Goal: Information Seeking & Learning: Compare options

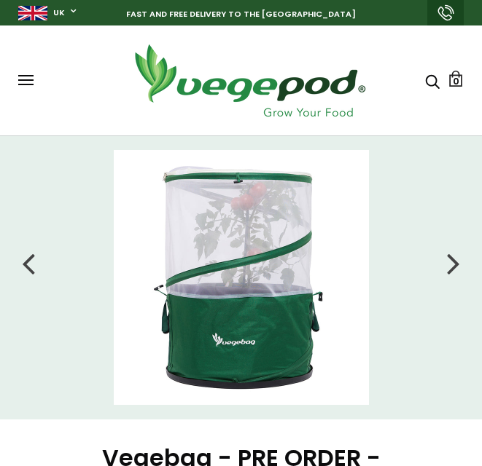
click at [451, 257] on div at bounding box center [453, 263] width 13 height 36
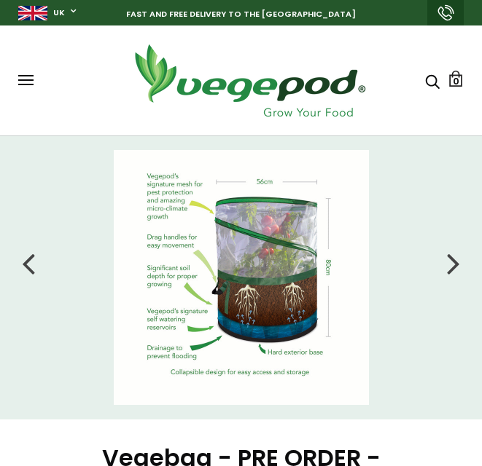
click at [455, 256] on div at bounding box center [453, 263] width 13 height 36
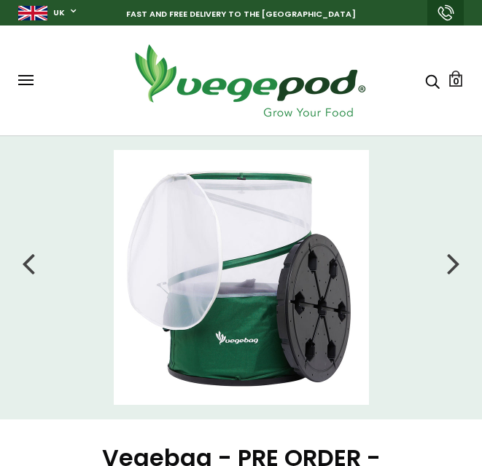
click at [455, 256] on div at bounding box center [453, 263] width 13 height 36
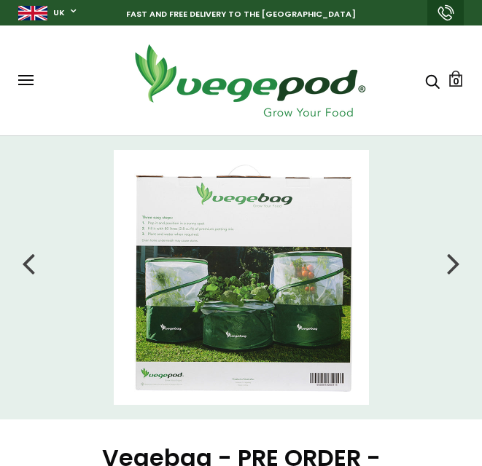
click at [223, 279] on img at bounding box center [241, 277] width 255 height 255
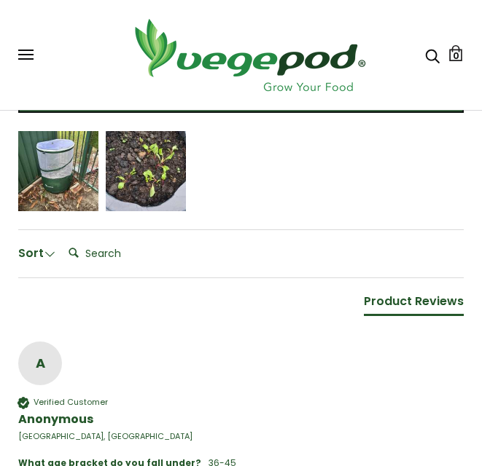
scroll to position [1093, 0]
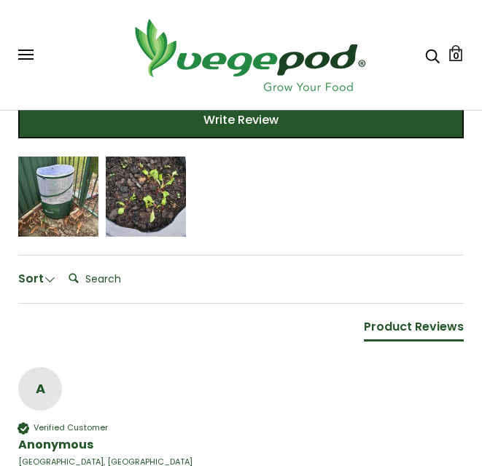
click at [40, 211] on div "Frances Higinbotham" at bounding box center [58, 205] width 60 height 10
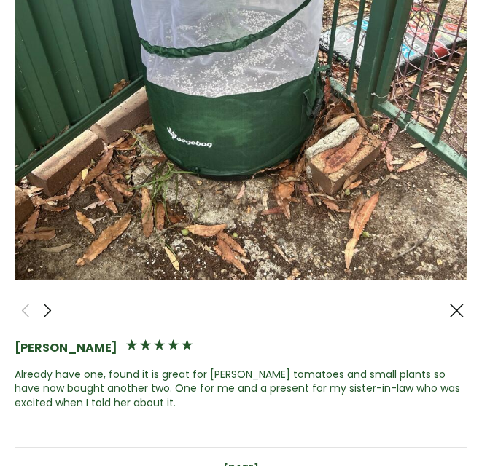
scroll to position [219, 0]
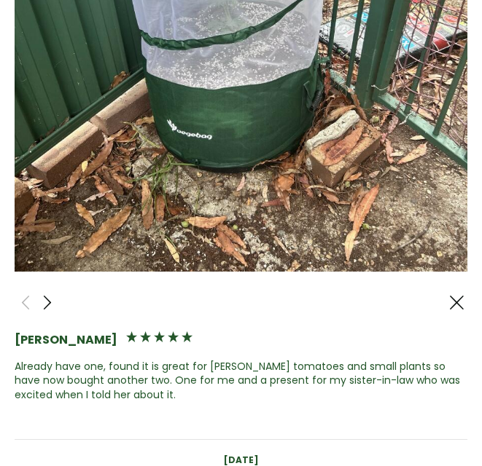
click at [50, 294] on span at bounding box center [47, 303] width 17 height 18
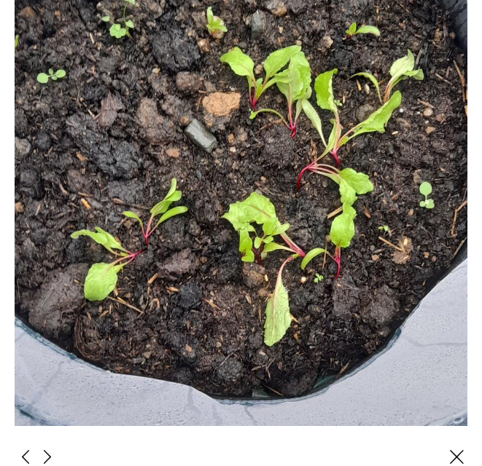
scroll to position [146, 0]
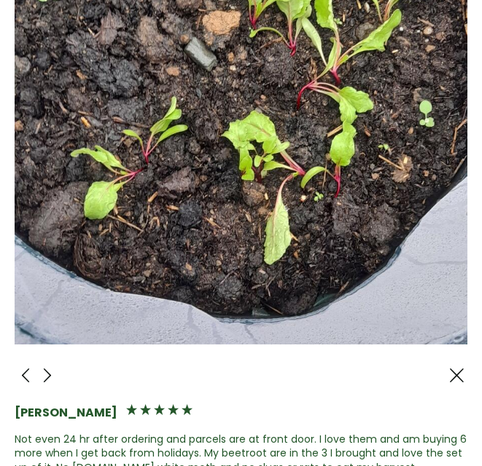
click at [51, 367] on span at bounding box center [47, 376] width 17 height 18
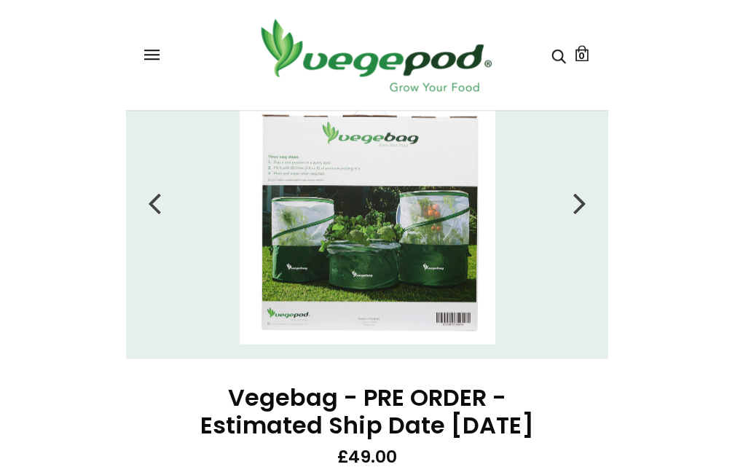
scroll to position [0, 0]
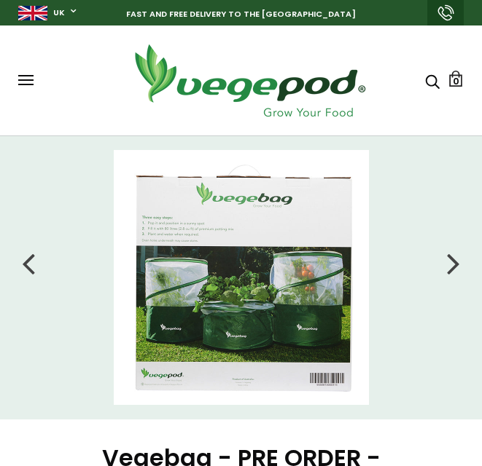
click at [286, 310] on img at bounding box center [241, 277] width 255 height 255
click at [261, 307] on img at bounding box center [241, 277] width 255 height 255
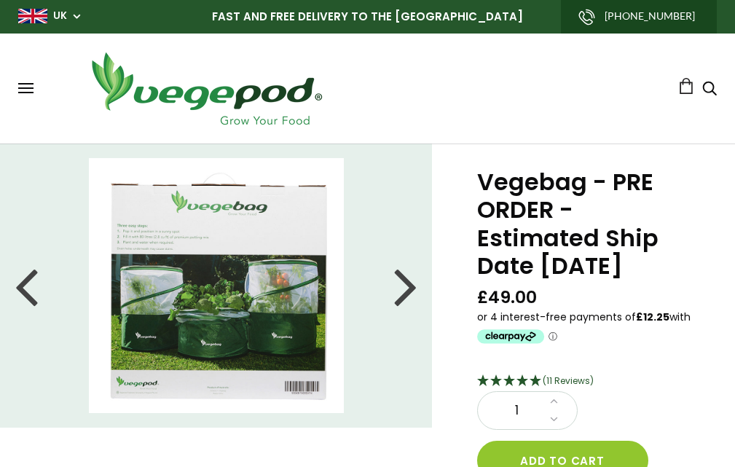
click at [197, 270] on img at bounding box center [216, 285] width 255 height 255
click at [402, 287] on div at bounding box center [405, 286] width 23 height 66
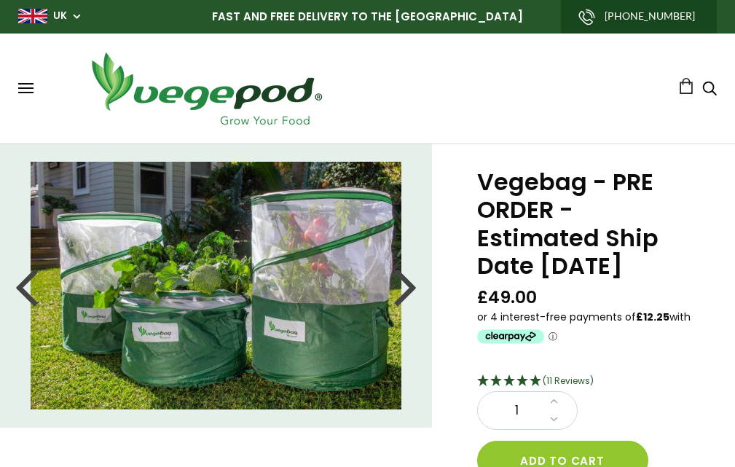
click at [246, 300] on img at bounding box center [216, 285] width 371 height 247
click at [410, 288] on div at bounding box center [405, 286] width 23 height 66
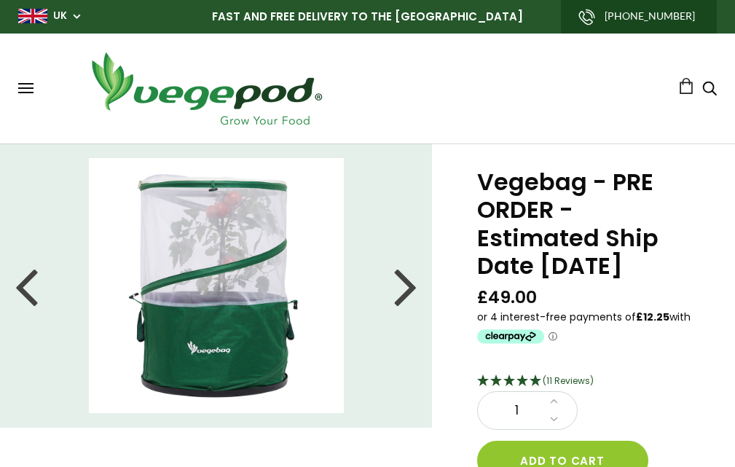
click at [410, 288] on div at bounding box center [405, 286] width 23 height 66
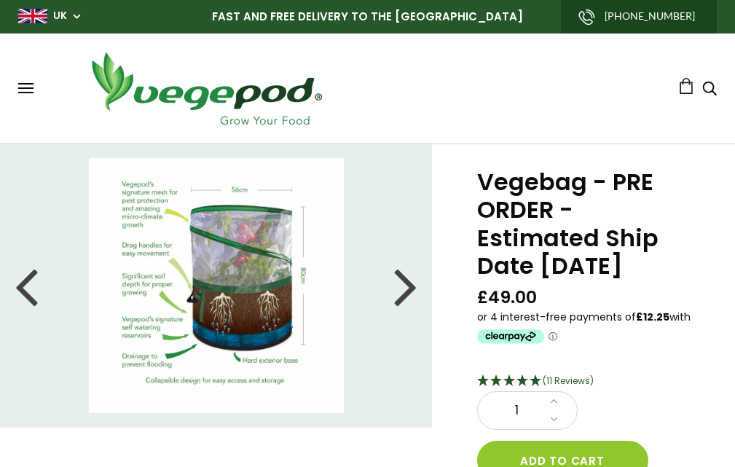
click at [401, 294] on div at bounding box center [405, 286] width 23 height 66
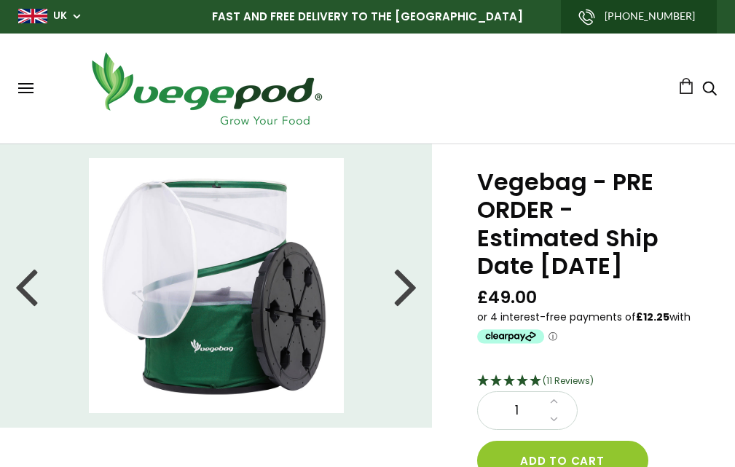
click at [400, 295] on div at bounding box center [405, 286] width 23 height 66
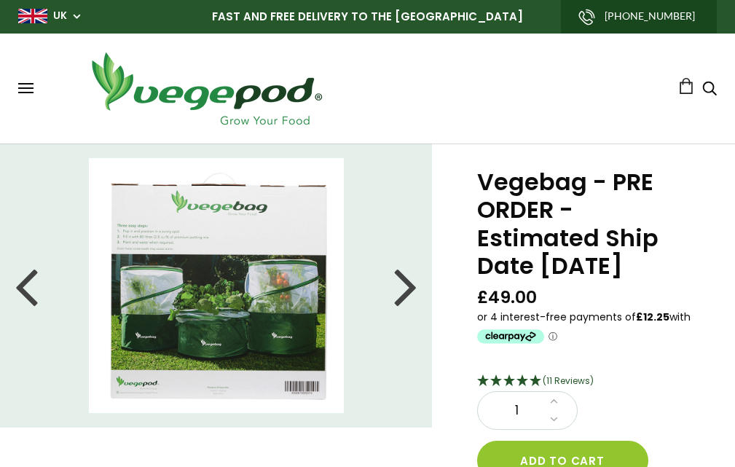
click at [400, 295] on div at bounding box center [405, 286] width 23 height 66
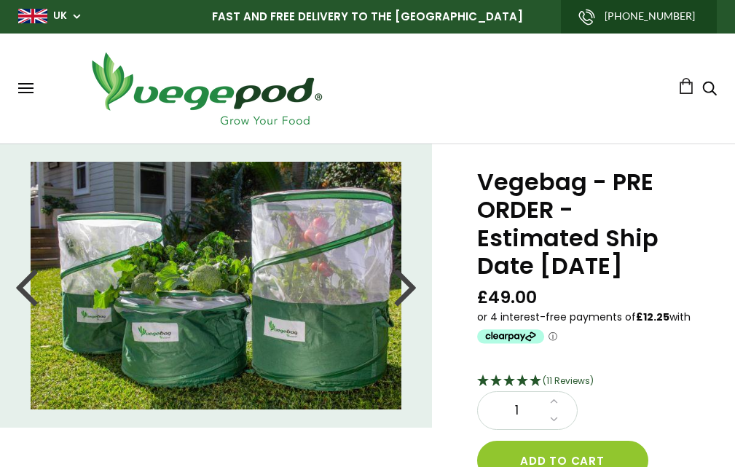
click at [400, 295] on div at bounding box center [405, 286] width 23 height 66
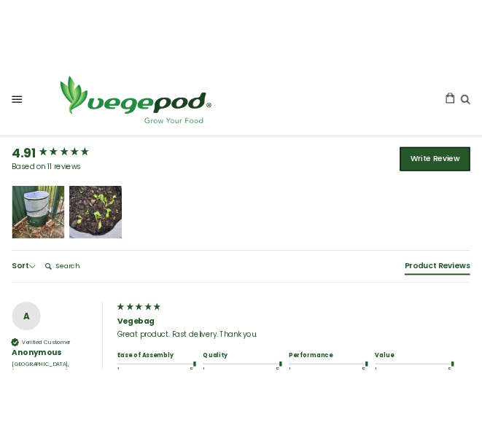
scroll to position [947, 0]
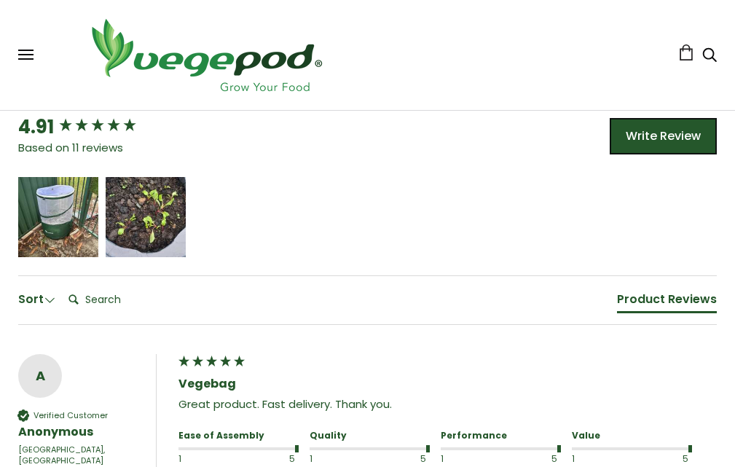
click at [46, 221] on div "Frances Higinbotham" at bounding box center [58, 226] width 60 height 10
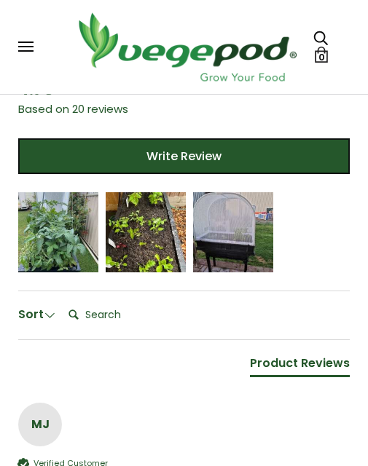
scroll to position [1239, 0]
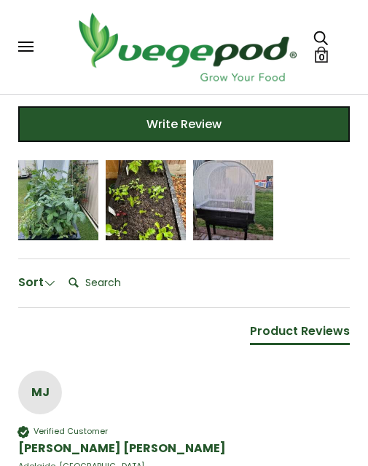
click at [58, 208] on div "[PERSON_NAME]" at bounding box center [58, 210] width 60 height 10
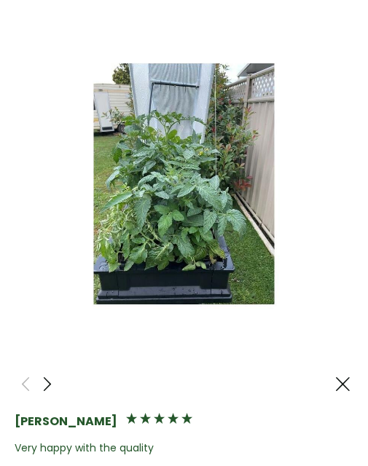
scroll to position [0, 0]
click at [341, 373] on div at bounding box center [343, 384] width 22 height 22
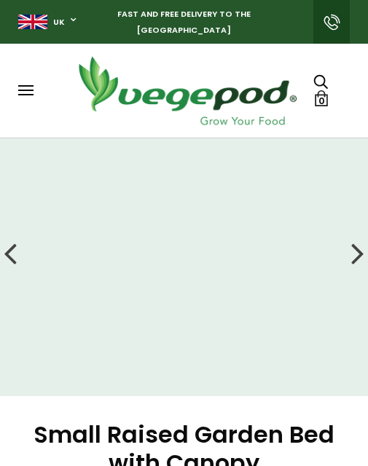
click at [30, 98] on div "Shop Vegepod Bundles Vegepods Stands & Trolleys Kitchen Garden Accessories & Ot…" at bounding box center [184, 90] width 332 height 77
click at [29, 88] on button at bounding box center [25, 90] width 15 height 11
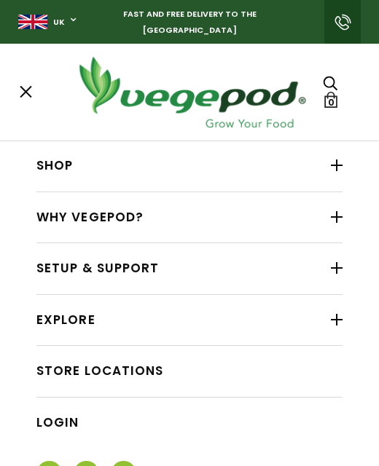
click at [331, 213] on div at bounding box center [337, 217] width 12 height 19
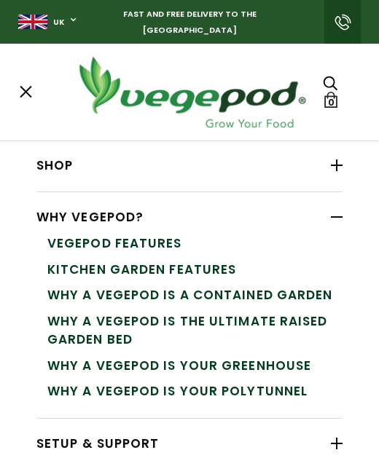
click at [331, 213] on div at bounding box center [337, 217] width 12 height 19
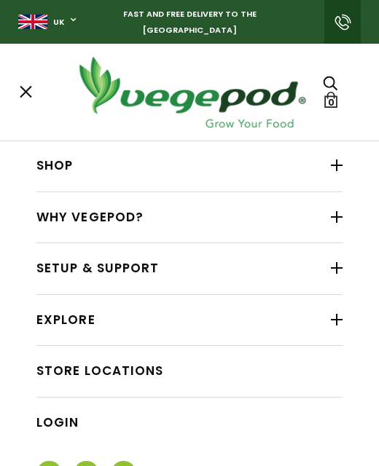
click at [331, 167] on div at bounding box center [337, 165] width 12 height 19
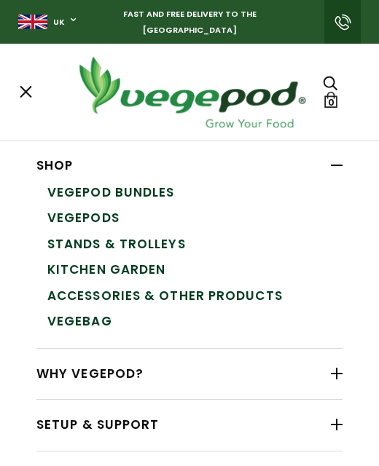
click at [101, 213] on link "Vegepods" at bounding box center [194, 218] width 295 height 26
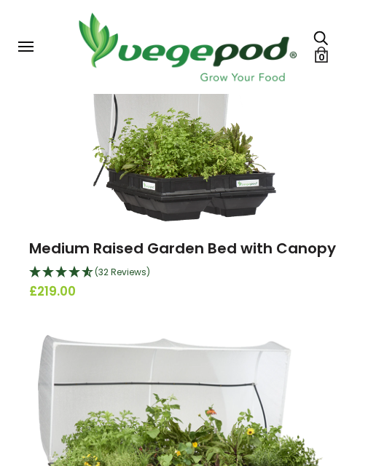
click at [181, 186] on img at bounding box center [184, 130] width 185 height 182
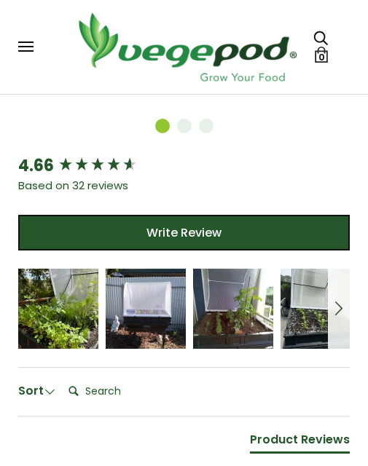
scroll to position [1285, 0]
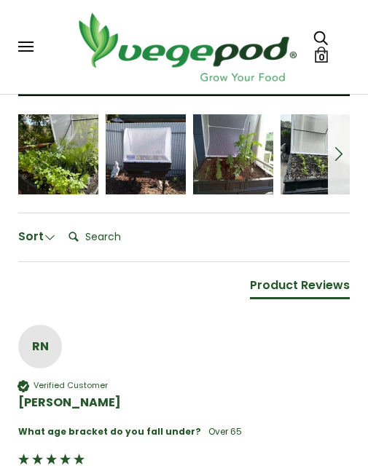
click at [57, 145] on icon "5 star rating" at bounding box center [56, 148] width 9 height 9
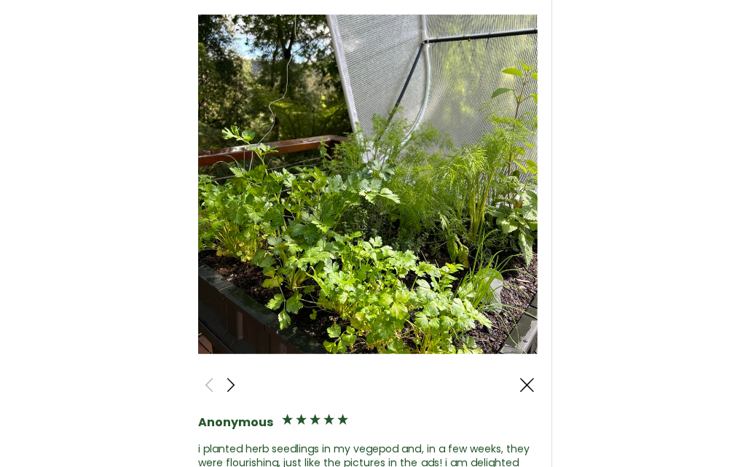
scroll to position [1055, 0]
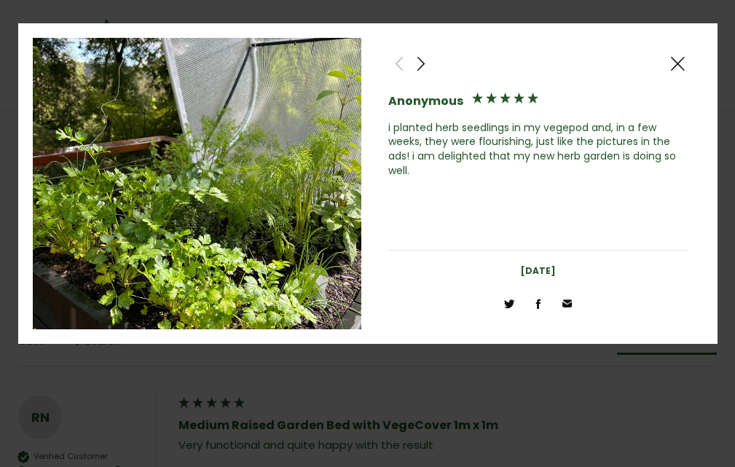
click at [367, 61] on span at bounding box center [420, 64] width 17 height 18
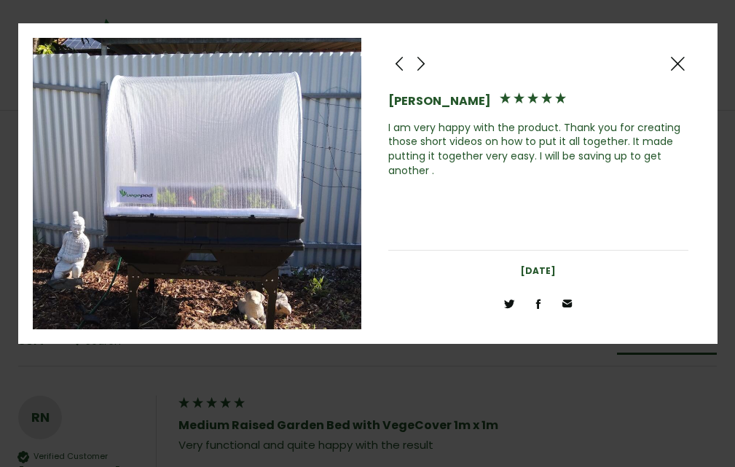
click at [367, 61] on span at bounding box center [420, 64] width 17 height 18
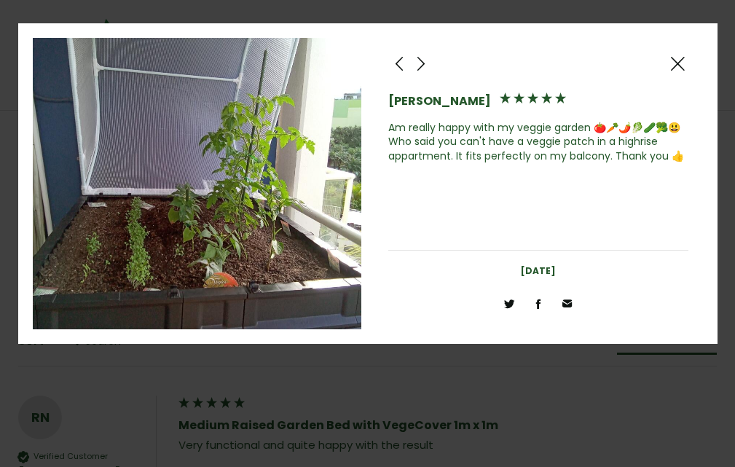
click at [367, 61] on span at bounding box center [420, 64] width 17 height 18
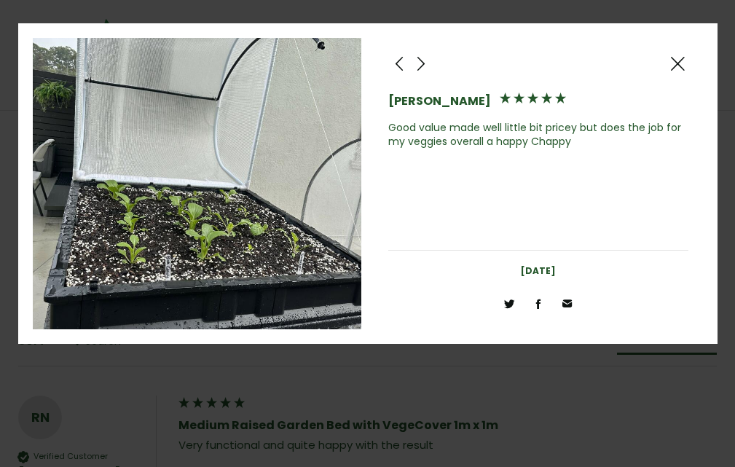
click at [367, 61] on span at bounding box center [420, 64] width 17 height 18
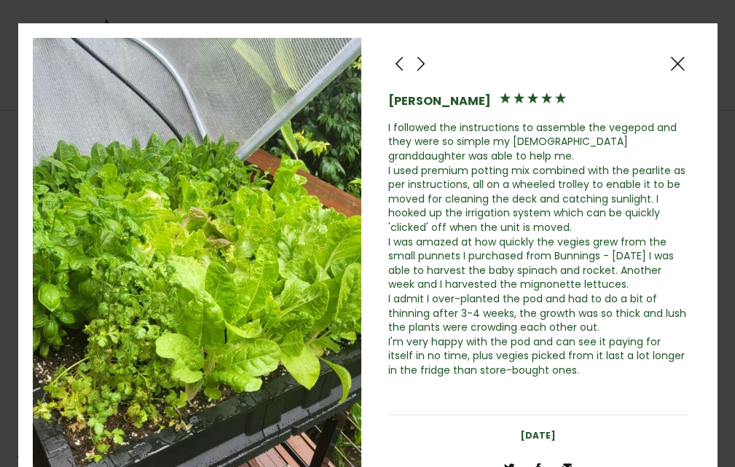
click at [367, 63] on span at bounding box center [420, 64] width 17 height 18
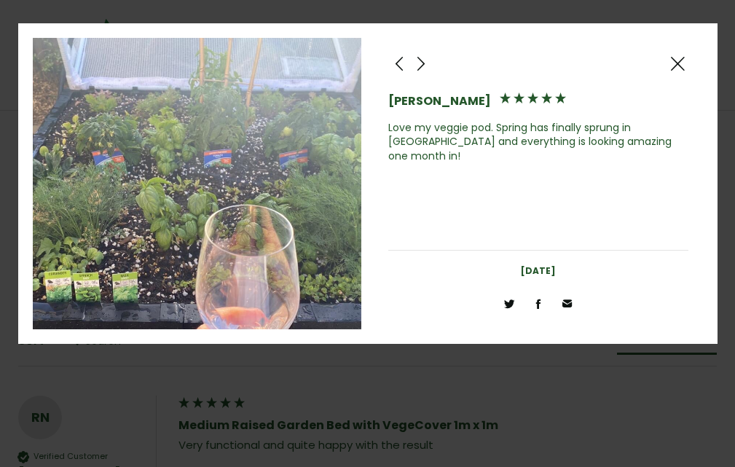
click at [367, 68] on span at bounding box center [399, 64] width 17 height 18
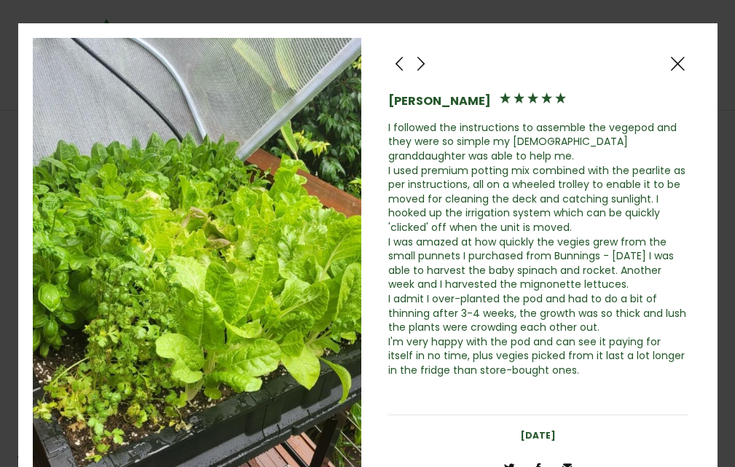
click at [367, 63] on span at bounding box center [420, 64] width 17 height 18
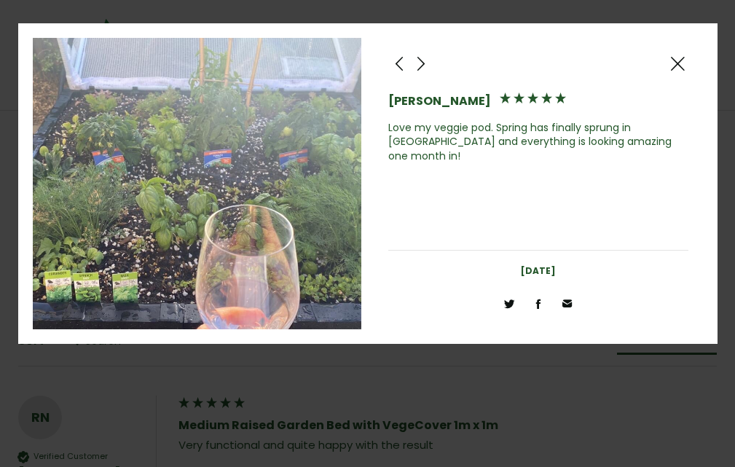
click at [367, 66] on span at bounding box center [420, 64] width 17 height 18
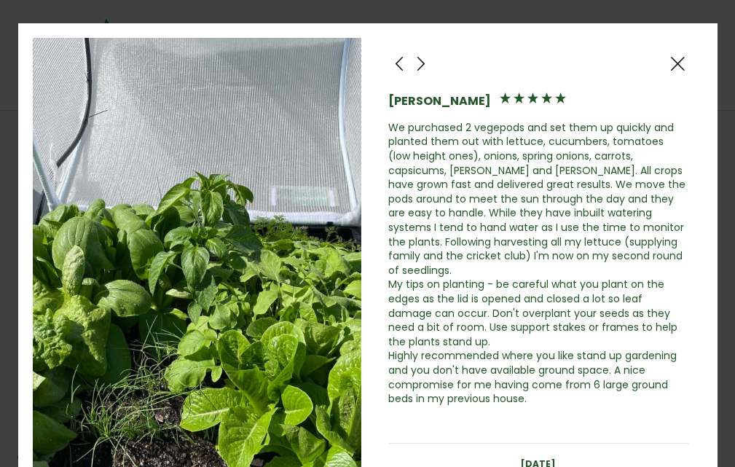
click at [367, 67] on span at bounding box center [420, 64] width 17 height 18
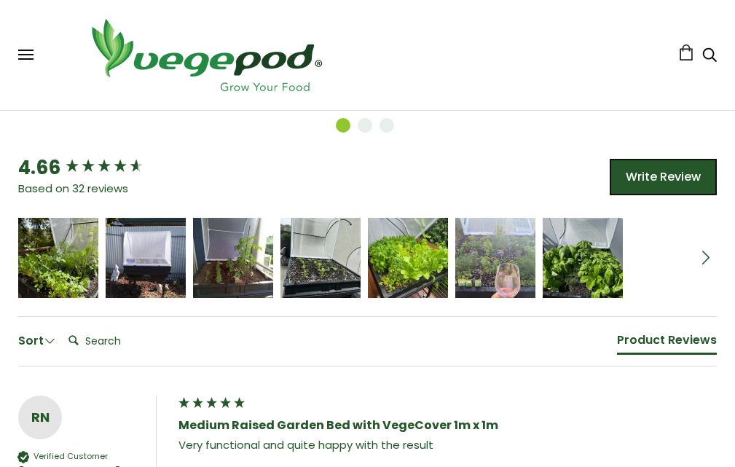
click at [367, 257] on span at bounding box center [705, 257] width 17 height 17
click at [31, 247] on div at bounding box center [29, 258] width 22 height 80
click at [66, 252] on icon "5 star rating" at bounding box center [66, 252] width 9 height 9
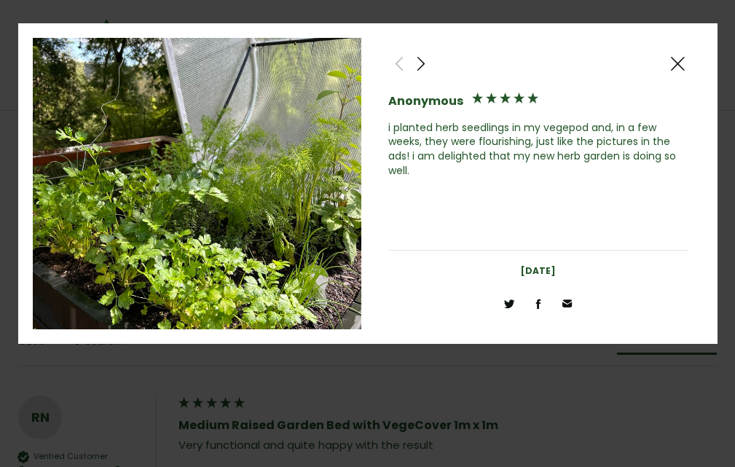
click at [367, 63] on span at bounding box center [420, 64] width 17 height 18
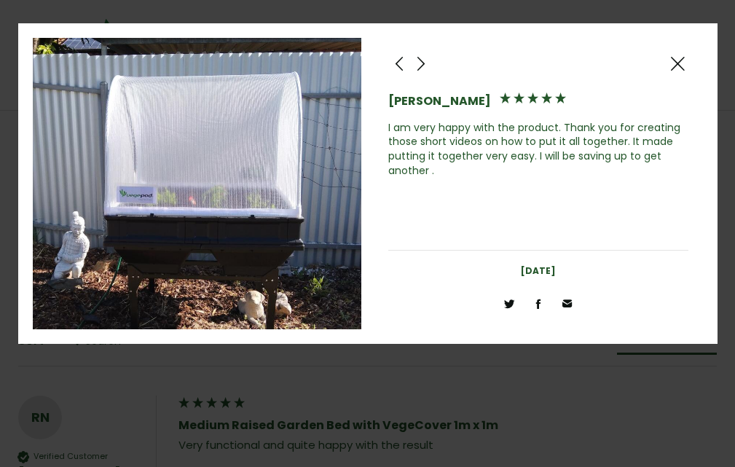
click at [367, 63] on span at bounding box center [420, 64] width 17 height 18
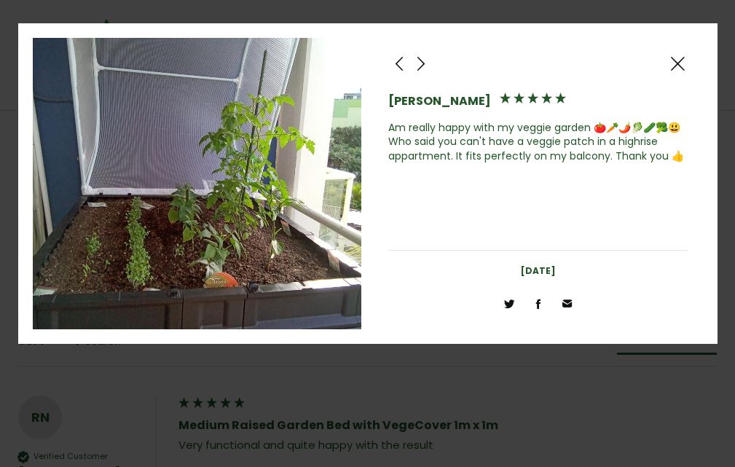
click at [367, 63] on span at bounding box center [420, 64] width 17 height 18
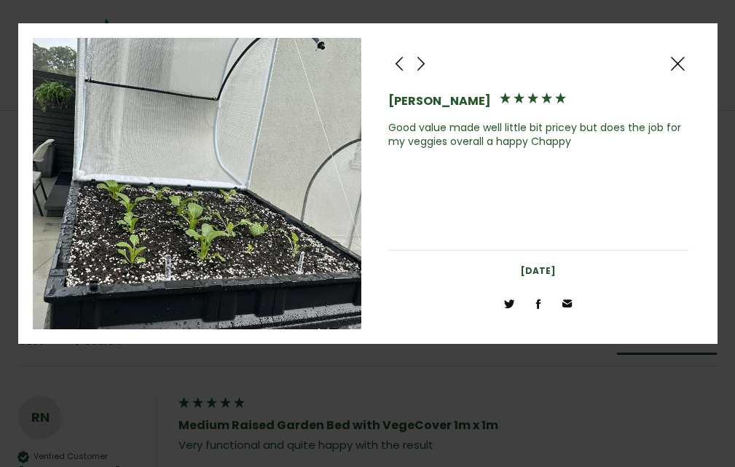
click at [367, 63] on span at bounding box center [420, 64] width 17 height 18
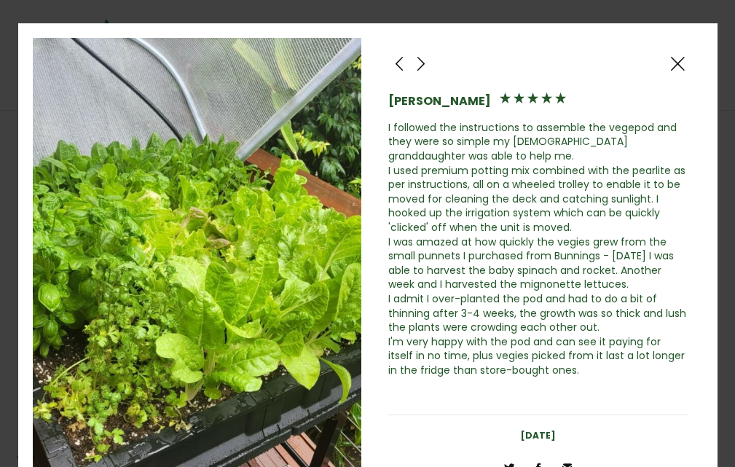
click at [367, 63] on span at bounding box center [420, 64] width 17 height 18
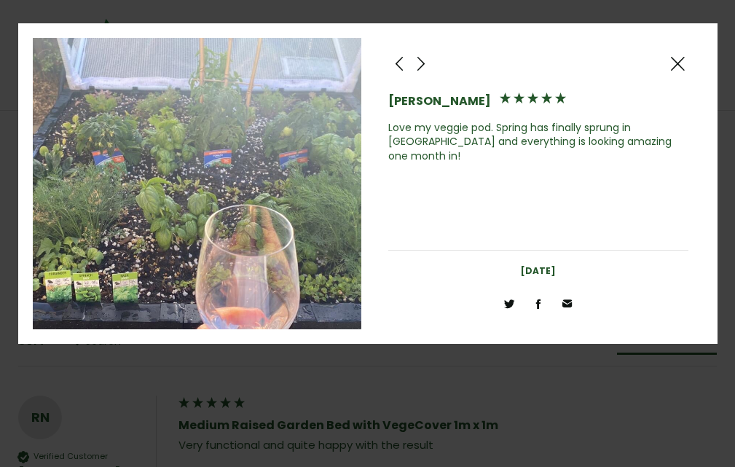
click at [367, 67] on span at bounding box center [420, 64] width 17 height 18
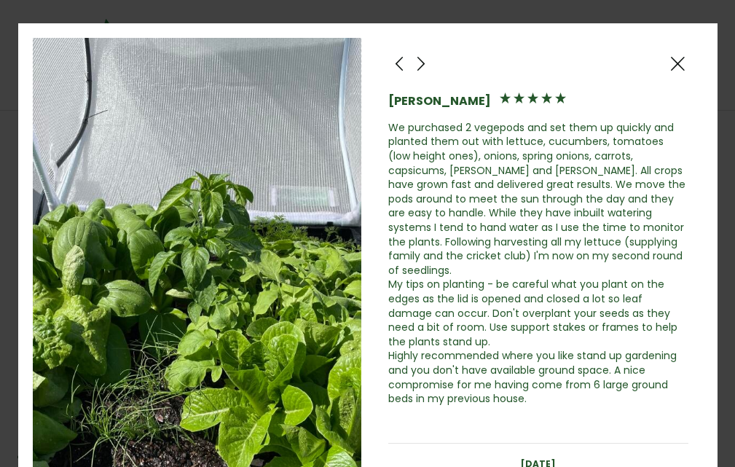
click at [367, 60] on div at bounding box center [421, 63] width 22 height 22
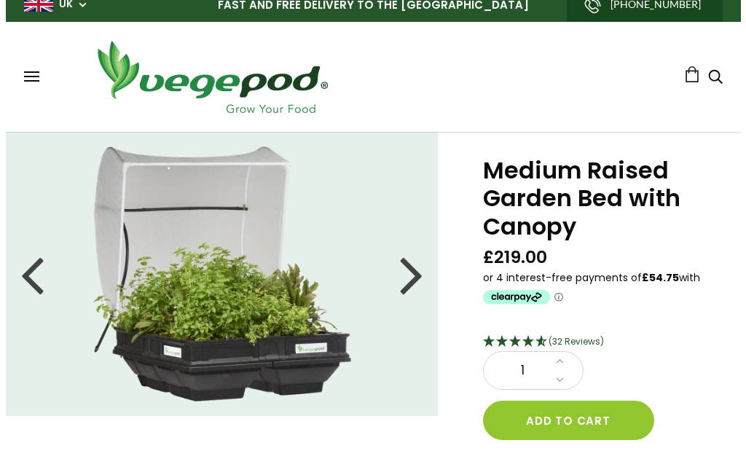
scroll to position [0, 0]
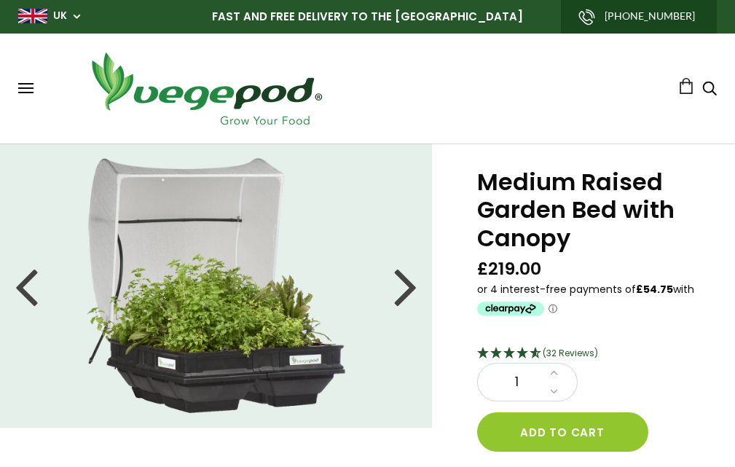
click at [367, 288] on div at bounding box center [405, 286] width 23 height 66
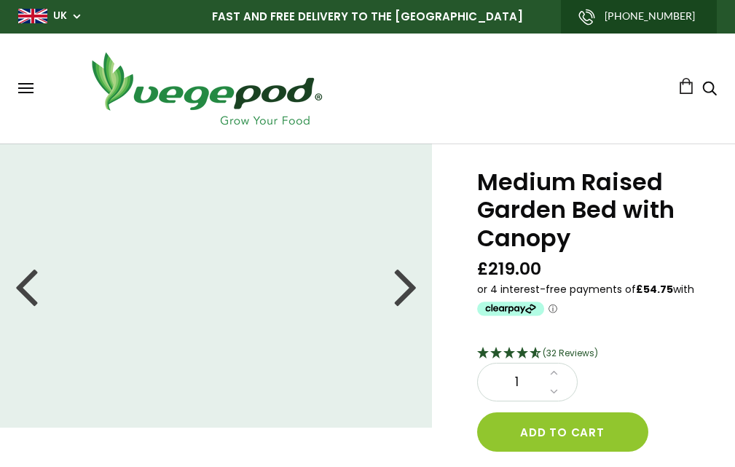
click at [367, 281] on div at bounding box center [405, 286] width 23 height 66
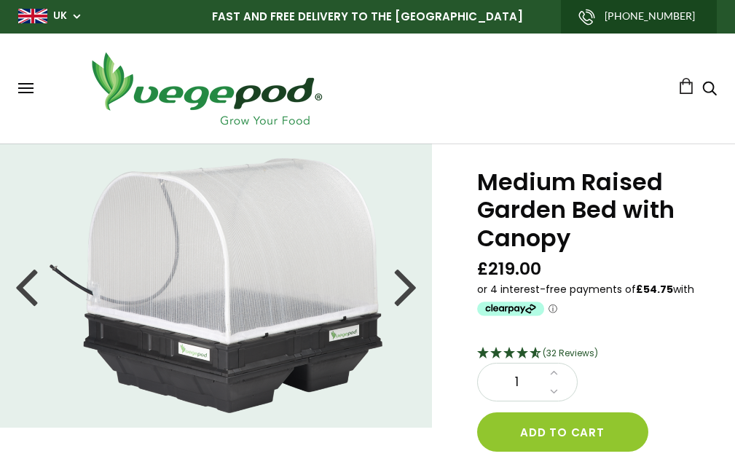
click at [367, 278] on div at bounding box center [405, 286] width 23 height 66
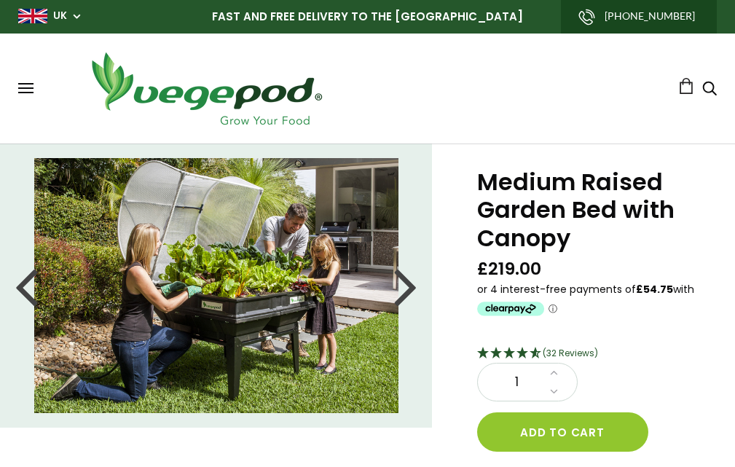
click at [23, 93] on button at bounding box center [25, 88] width 15 height 11
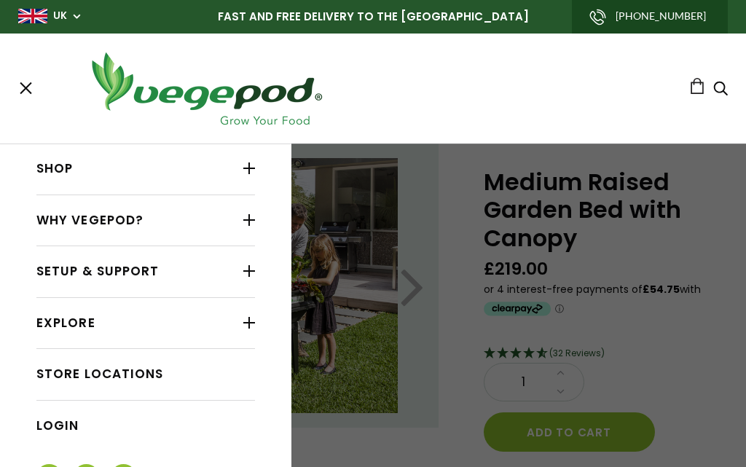
click at [243, 176] on div at bounding box center [249, 168] width 12 height 19
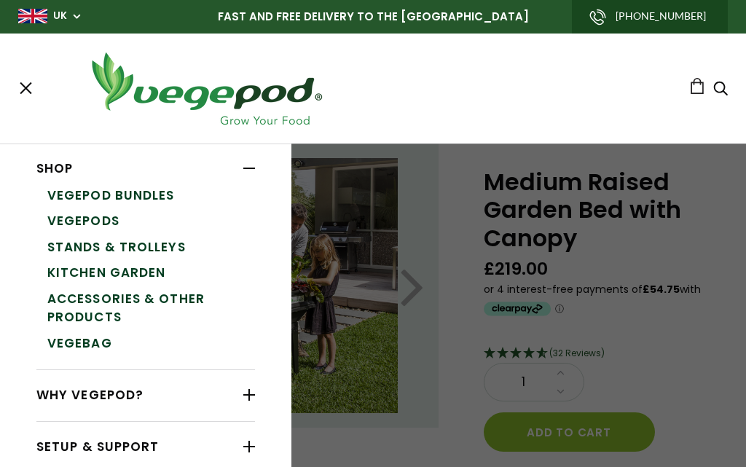
click at [108, 219] on link "Vegepods" at bounding box center [151, 221] width 208 height 26
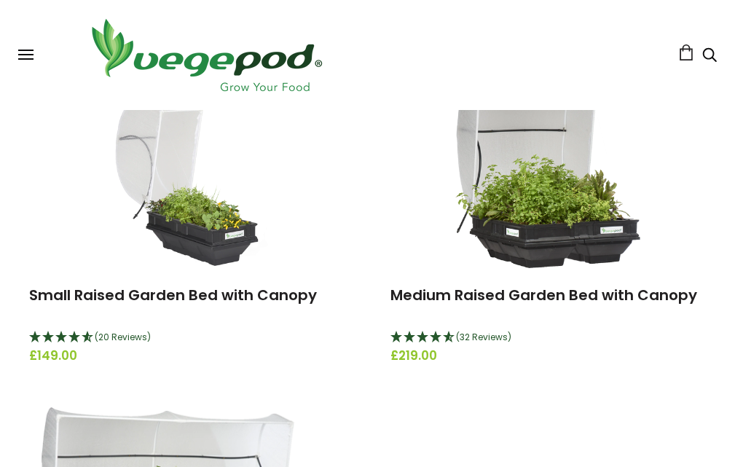
click at [183, 218] on img at bounding box center [187, 177] width 173 height 182
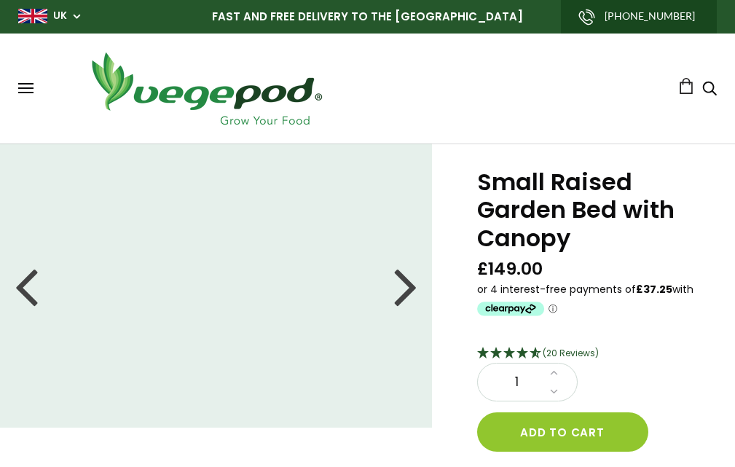
click at [404, 292] on div at bounding box center [405, 286] width 23 height 66
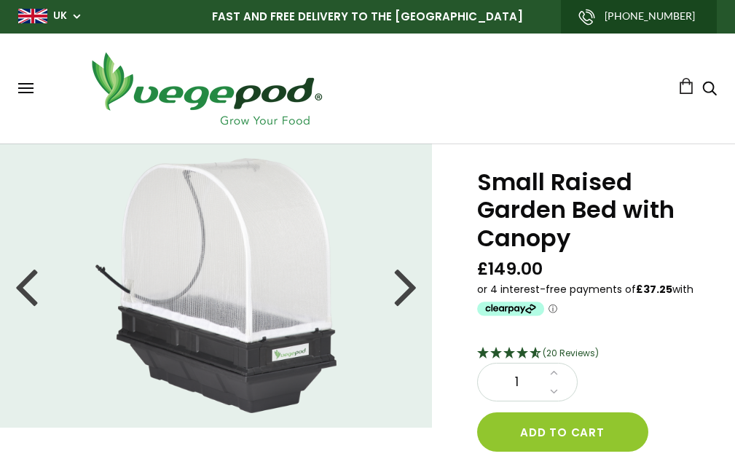
click at [403, 291] on div at bounding box center [405, 286] width 23 height 66
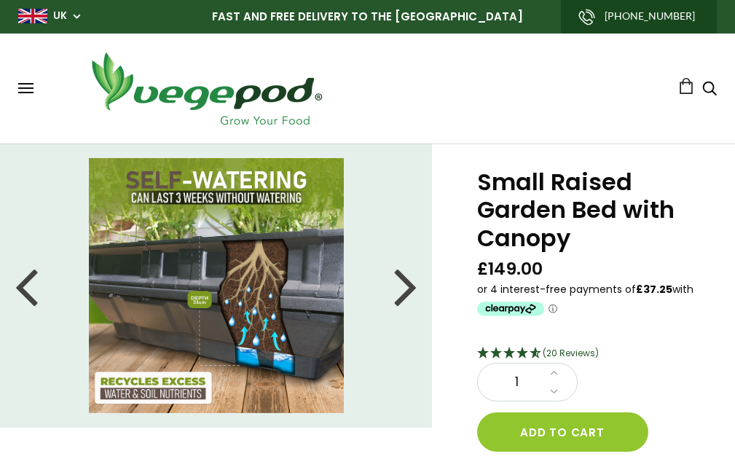
click at [399, 286] on div at bounding box center [405, 286] width 23 height 66
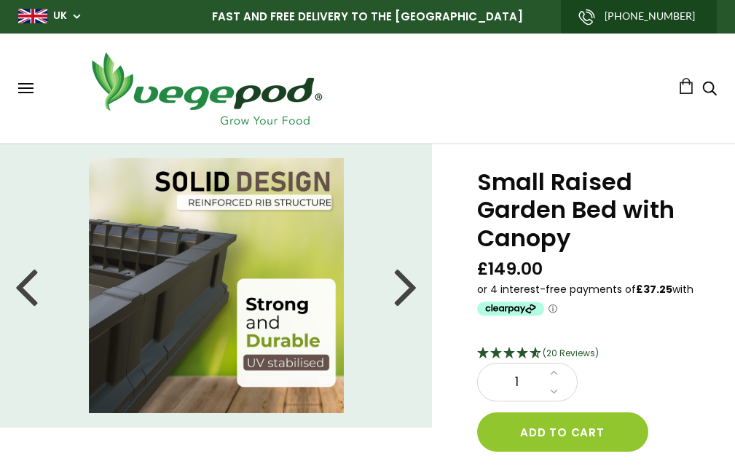
click at [398, 286] on div at bounding box center [405, 286] width 23 height 66
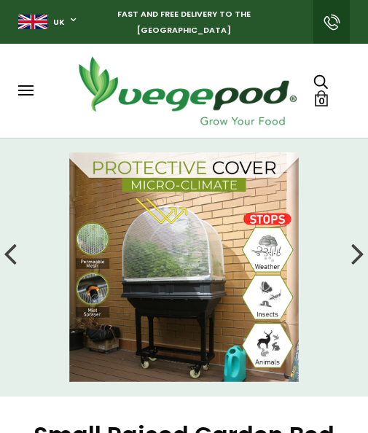
click at [353, 86] on div "Shop Vegepod Bundles Vegepods Stands & Trolleys Kitchen Garden Accessories & Ot…" at bounding box center [184, 90] width 368 height 77
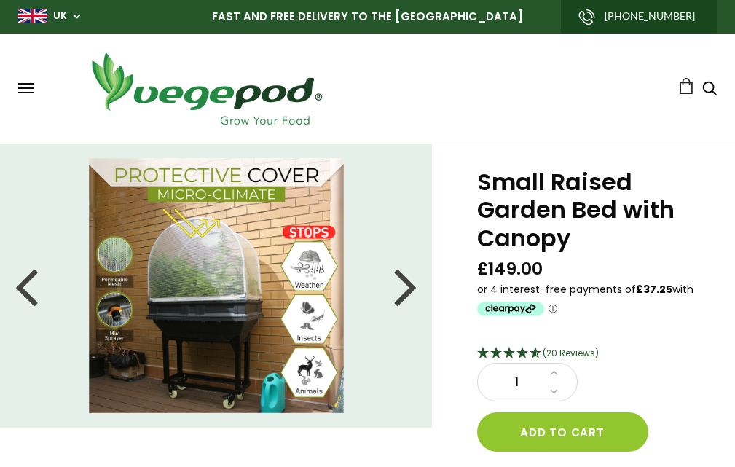
click at [395, 317] on div at bounding box center [405, 286] width 23 height 66
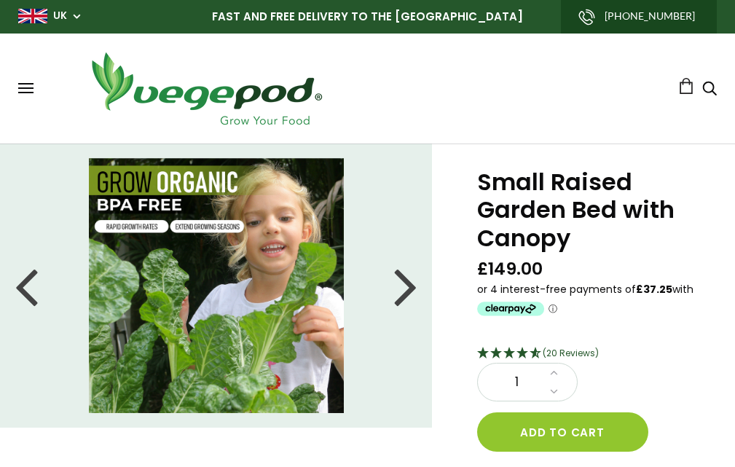
click at [399, 292] on div at bounding box center [405, 286] width 23 height 66
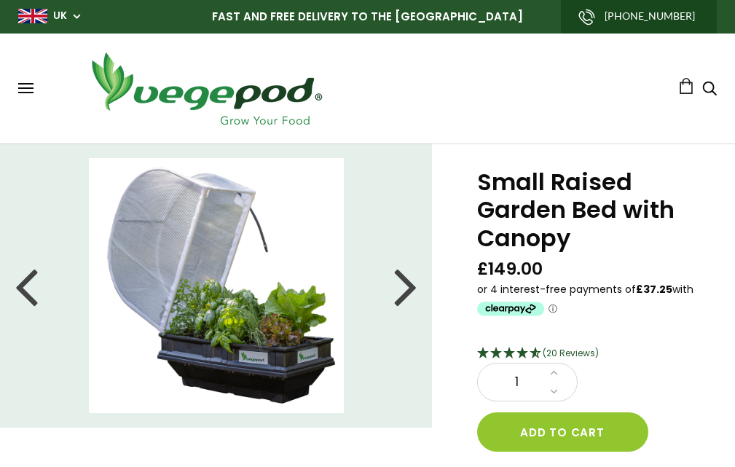
click at [399, 292] on div at bounding box center [405, 286] width 23 height 66
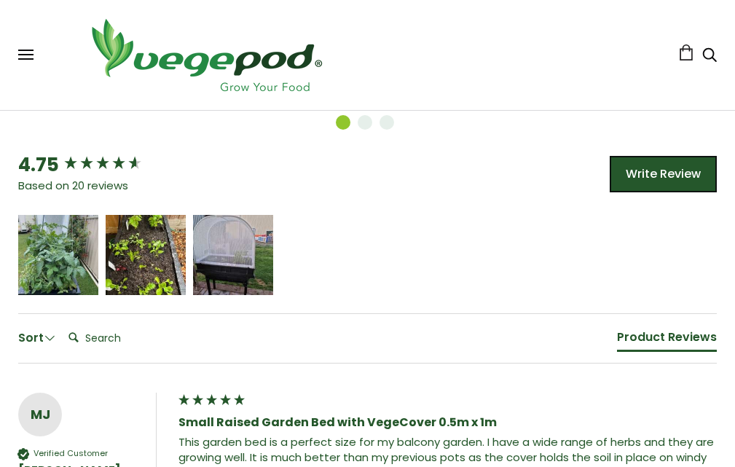
scroll to position [1093, 0]
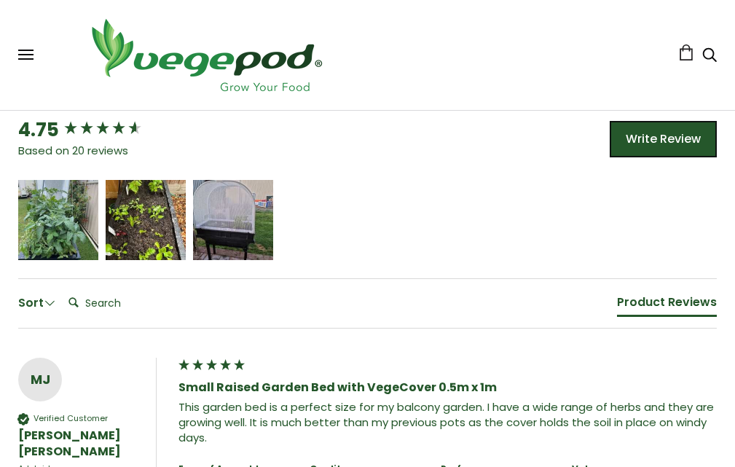
click at [253, 217] on icon "5 star rating" at bounding box center [251, 214] width 9 height 9
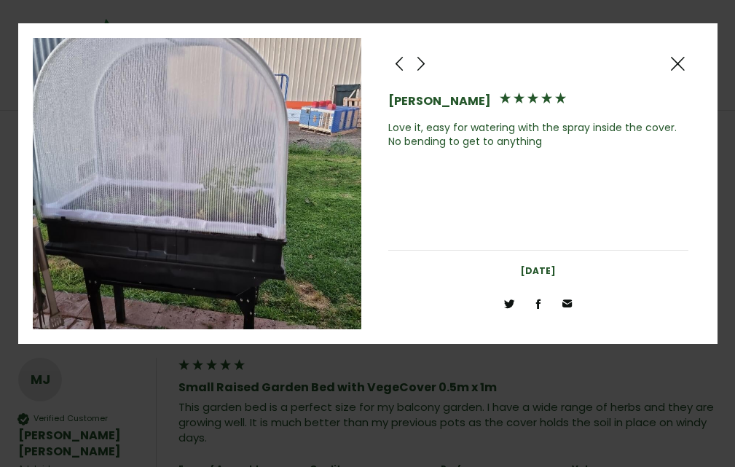
click at [681, 68] on span at bounding box center [677, 64] width 17 height 18
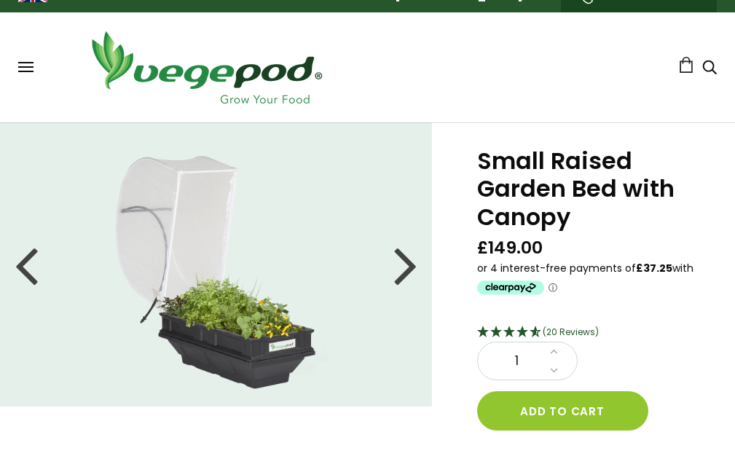
scroll to position [0, 0]
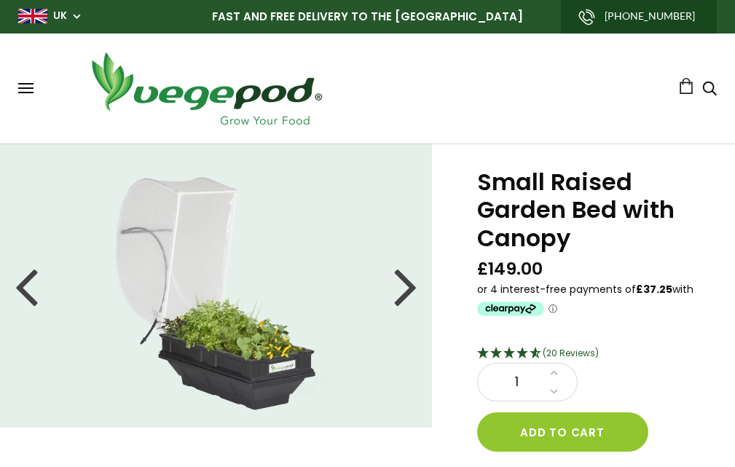
click at [412, 303] on div at bounding box center [405, 286] width 23 height 66
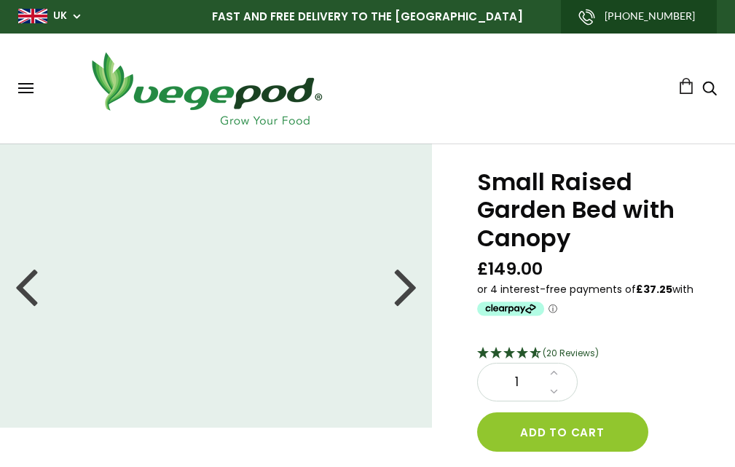
click at [410, 299] on div at bounding box center [405, 286] width 23 height 66
drag, startPoint x: 410, startPoint y: 299, endPoint x: 404, endPoint y: 294, distance: 8.3
click at [406, 296] on div at bounding box center [405, 286] width 23 height 66
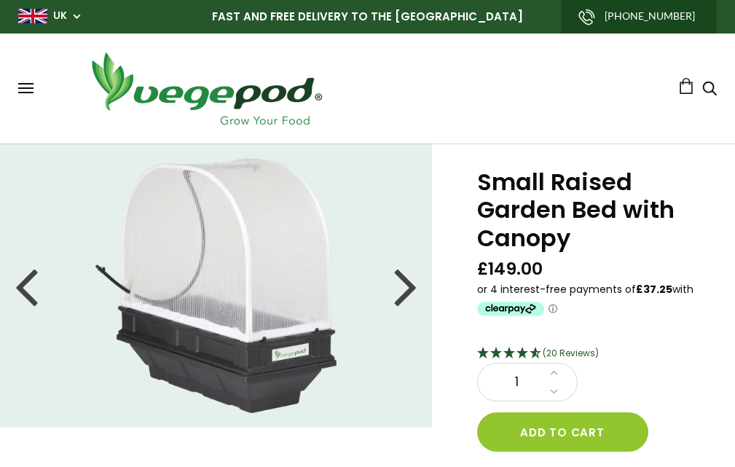
click at [403, 293] on div at bounding box center [405, 286] width 23 height 66
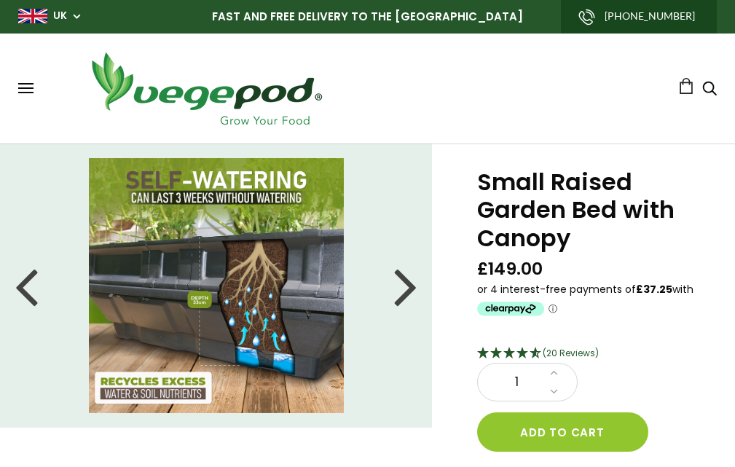
click at [403, 292] on div at bounding box center [405, 286] width 23 height 66
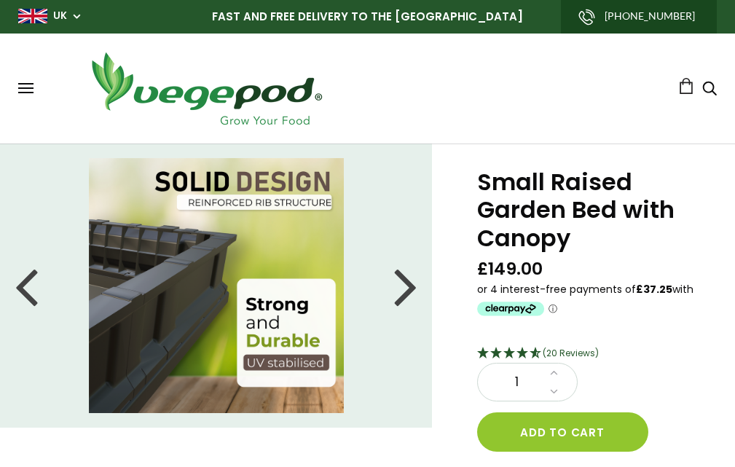
click at [403, 292] on div at bounding box center [405, 286] width 23 height 66
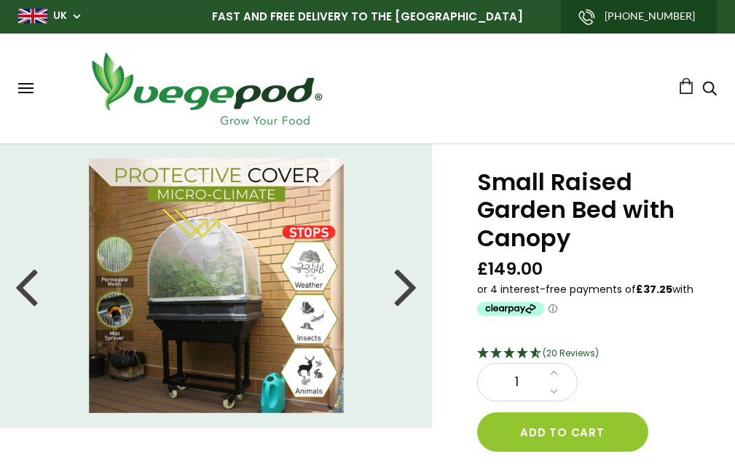
click at [403, 292] on div at bounding box center [405, 286] width 23 height 66
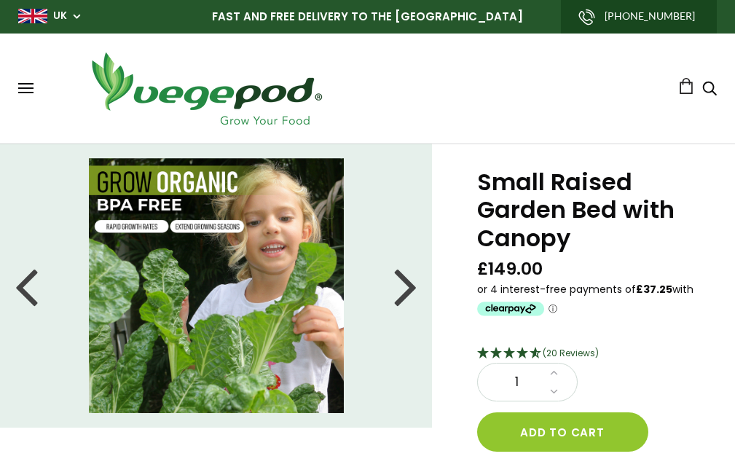
click at [403, 292] on div at bounding box center [405, 286] width 23 height 66
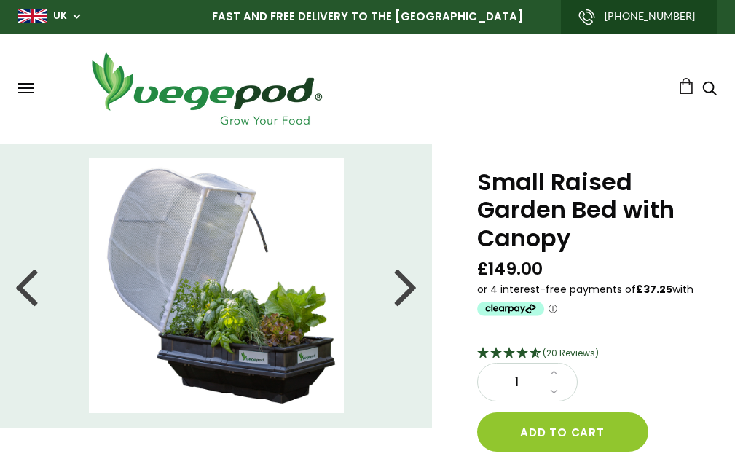
click at [403, 291] on div at bounding box center [405, 286] width 23 height 66
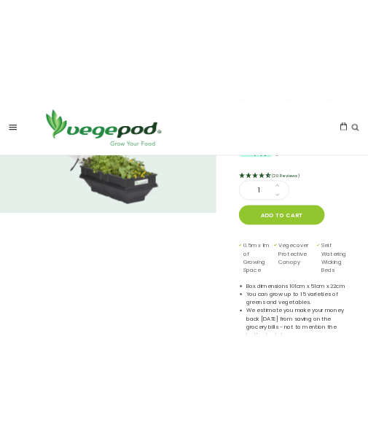
scroll to position [146, 0]
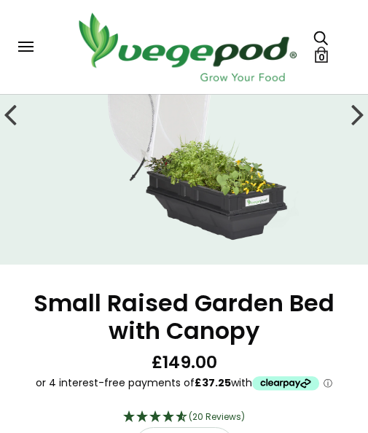
click at [334, 333] on h1 "Small Raised Garden Bed with Canopy" at bounding box center [184, 317] width 335 height 56
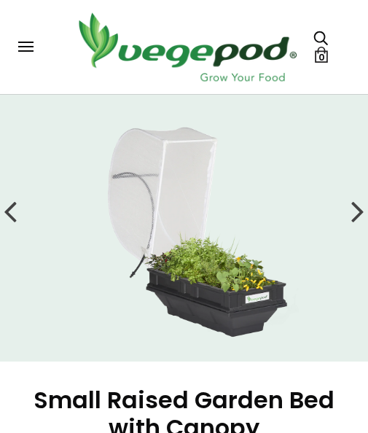
scroll to position [73, 0]
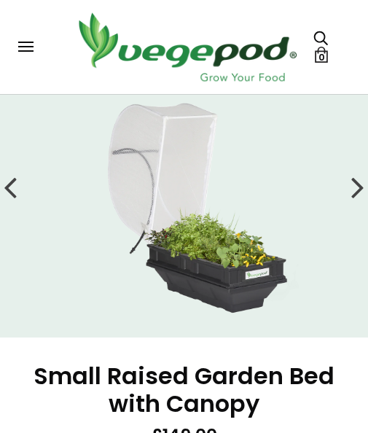
click at [353, 183] on div at bounding box center [357, 186] width 13 height 36
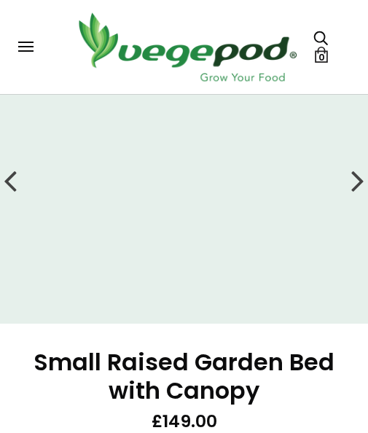
click at [356, 181] on div at bounding box center [357, 180] width 13 height 36
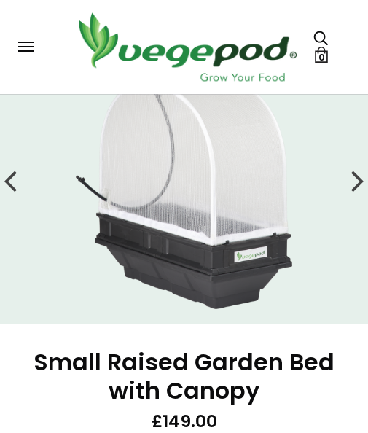
click at [355, 180] on div at bounding box center [357, 180] width 13 height 36
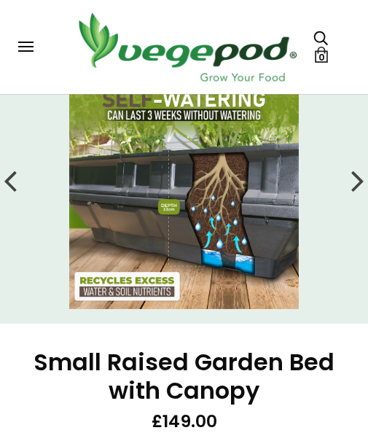
click at [355, 180] on div at bounding box center [357, 180] width 13 height 36
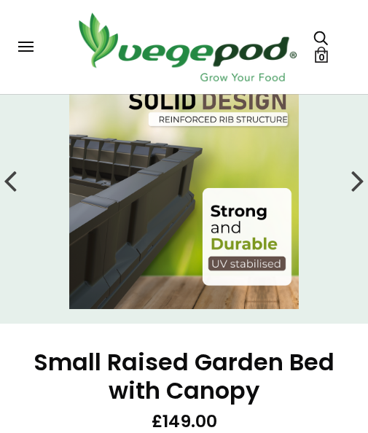
click at [355, 180] on div at bounding box center [357, 180] width 13 height 36
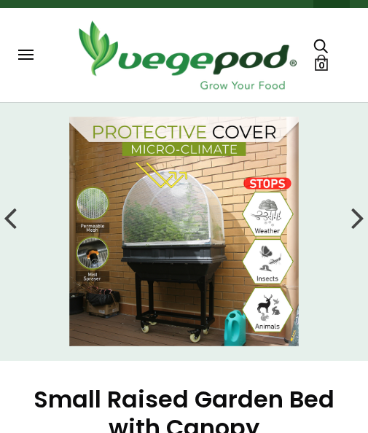
scroll to position [0, 0]
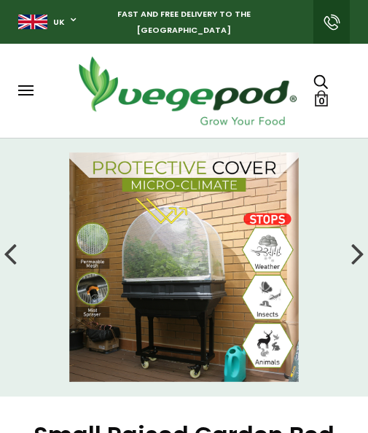
click at [168, 227] on img at bounding box center [184, 267] width 230 height 230
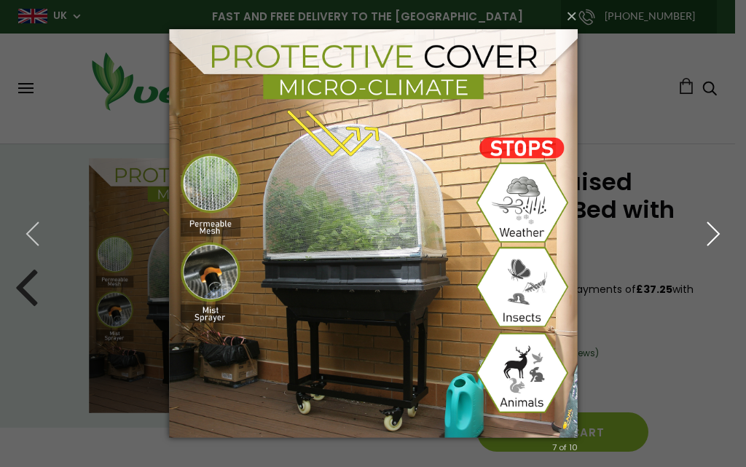
click at [708, 229] on icon "button" at bounding box center [713, 234] width 26 height 26
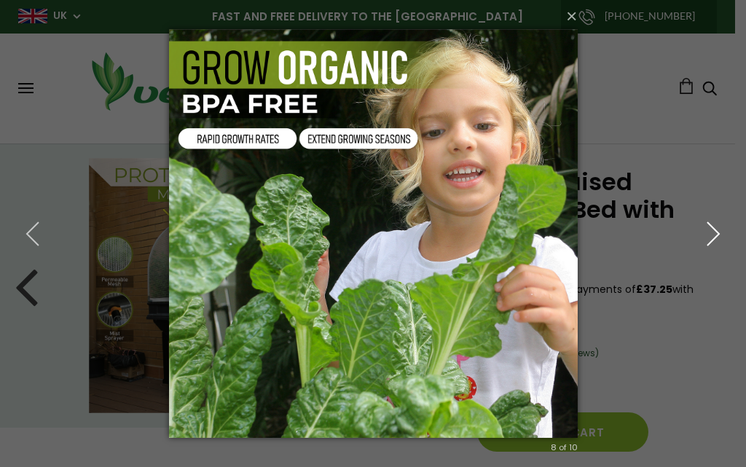
click at [708, 229] on icon "button" at bounding box center [713, 234] width 26 height 26
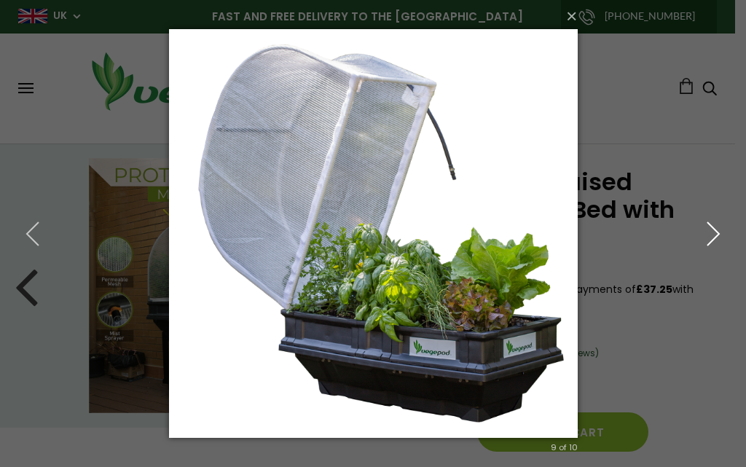
click at [708, 229] on icon "button" at bounding box center [713, 234] width 26 height 26
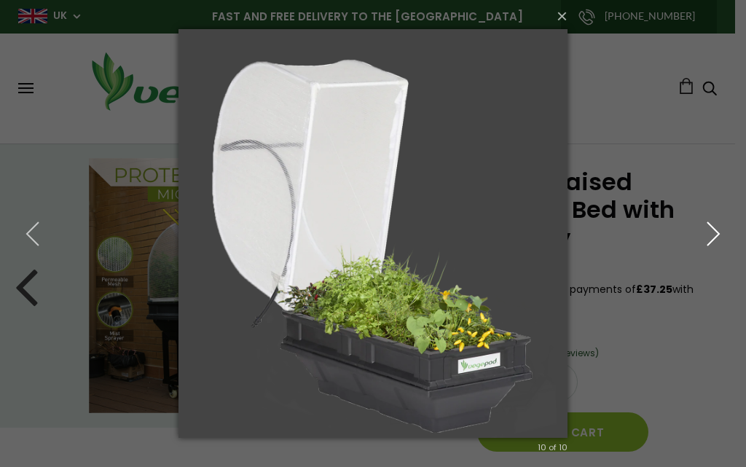
click at [708, 229] on icon "button" at bounding box center [713, 234] width 26 height 26
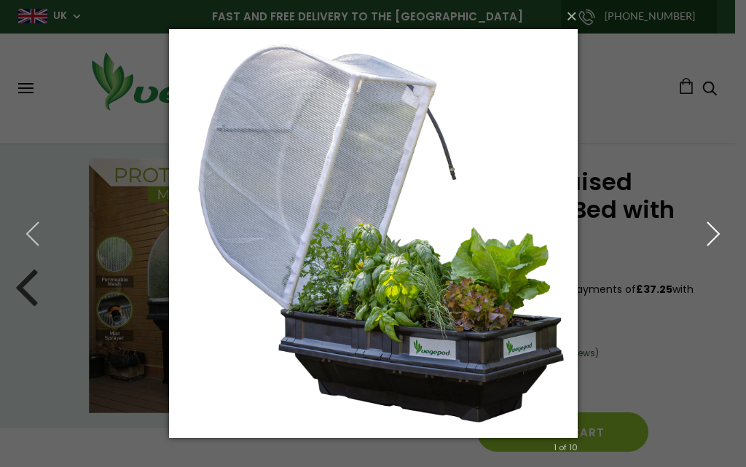
click at [708, 229] on icon "button" at bounding box center [713, 234] width 26 height 26
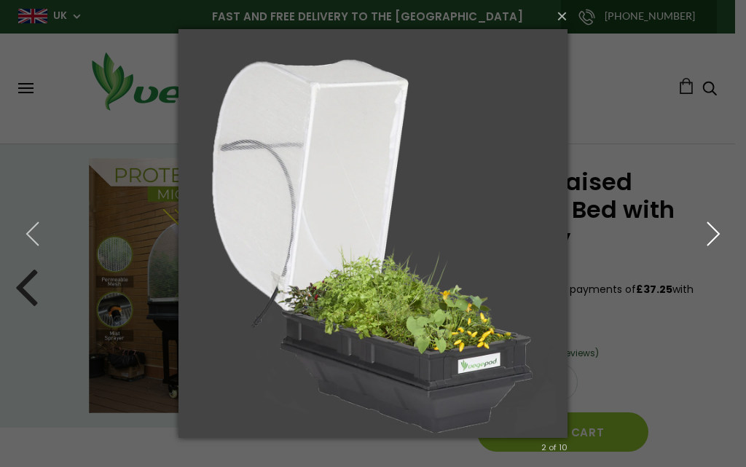
click at [708, 229] on icon "button" at bounding box center [713, 234] width 26 height 26
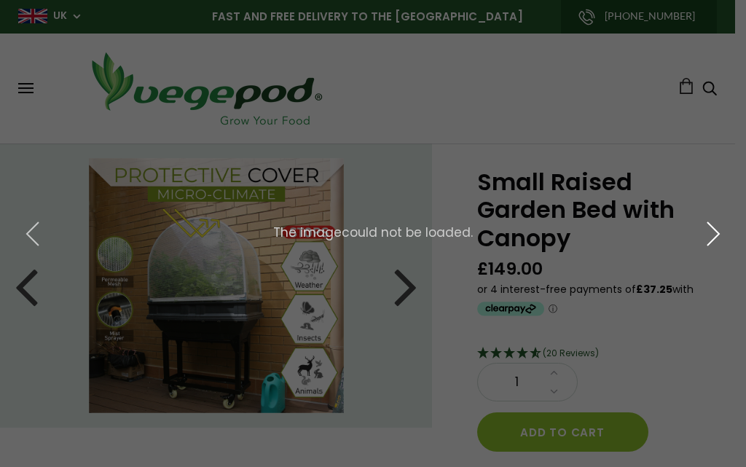
click at [708, 229] on icon "button" at bounding box center [713, 234] width 26 height 26
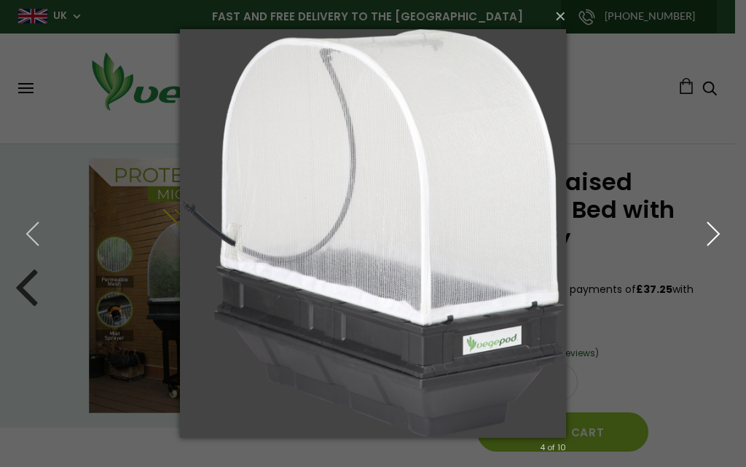
click at [713, 224] on icon "button" at bounding box center [713, 234] width 26 height 26
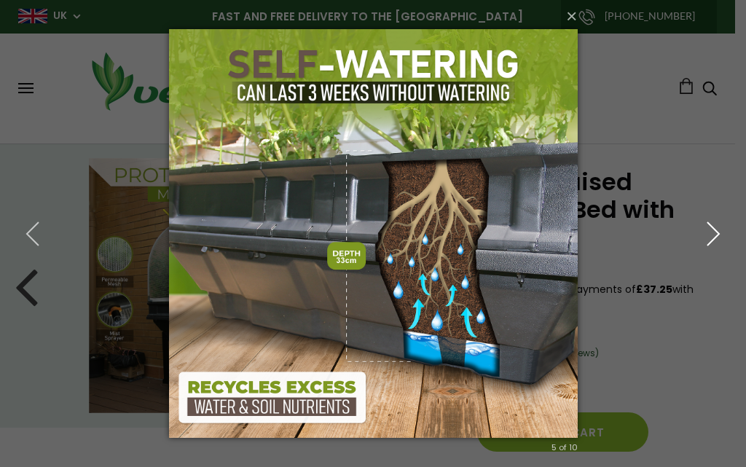
click at [710, 224] on icon "button" at bounding box center [713, 234] width 26 height 26
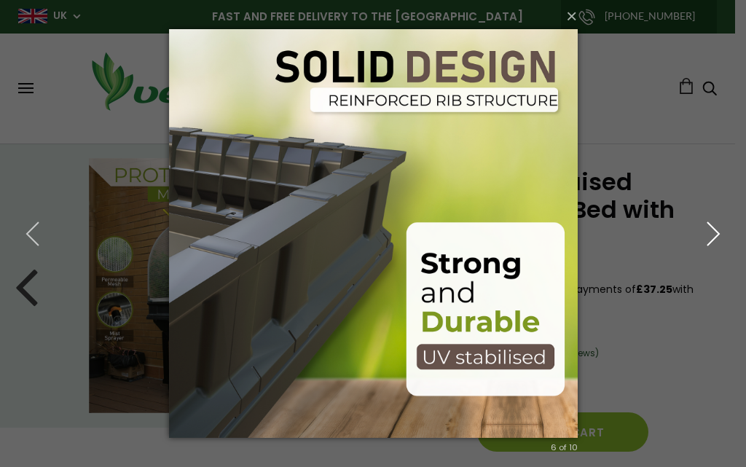
click at [710, 224] on icon "button" at bounding box center [713, 234] width 26 height 26
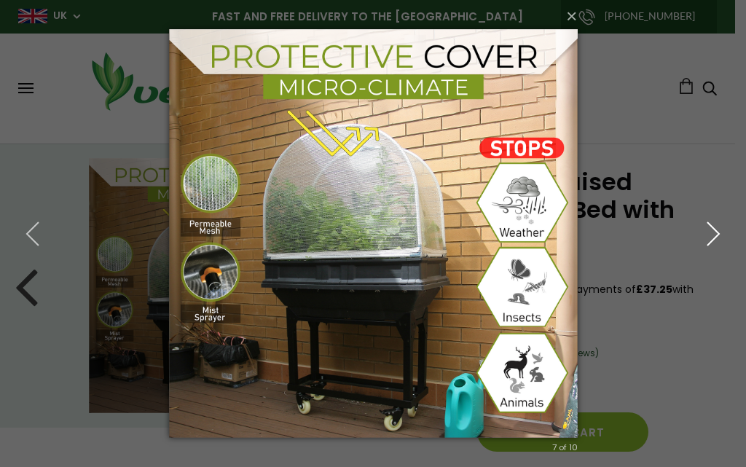
click at [709, 220] on button "button" at bounding box center [714, 234] width 66 height 80
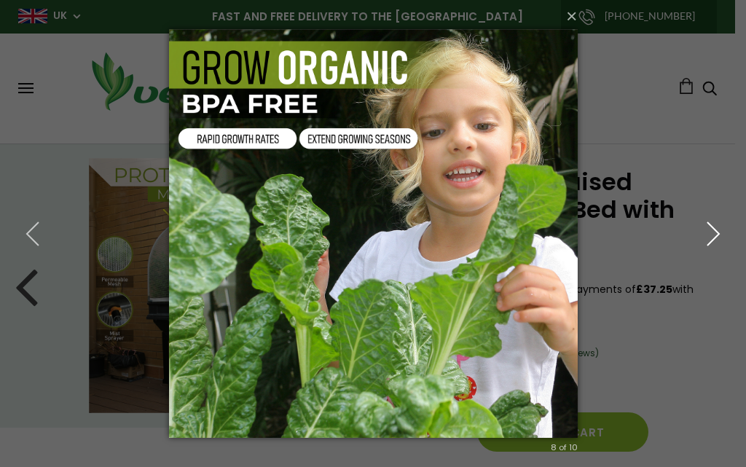
click at [709, 232] on icon "button" at bounding box center [713, 234] width 26 height 26
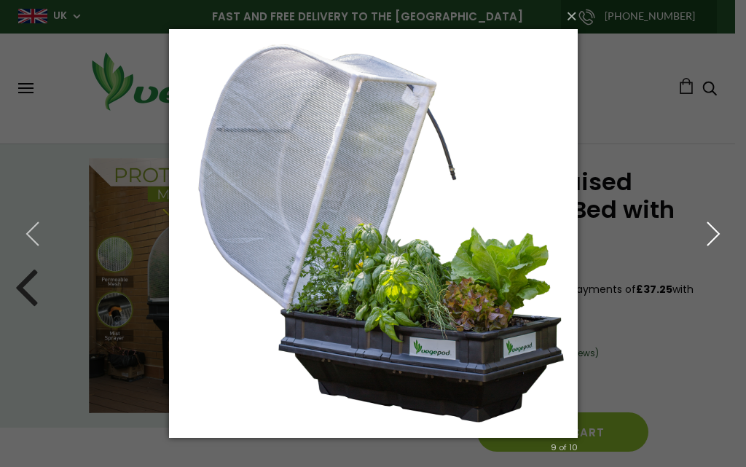
click at [708, 230] on icon "button" at bounding box center [713, 234] width 26 height 26
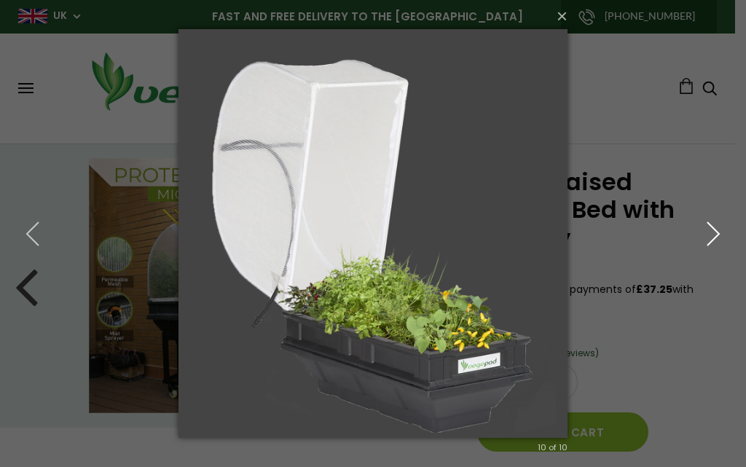
click at [707, 230] on icon "button" at bounding box center [713, 234] width 26 height 26
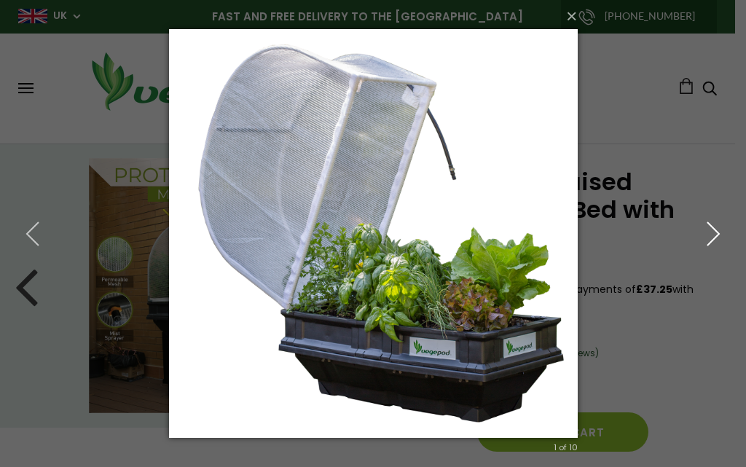
click at [705, 230] on icon "button" at bounding box center [713, 234] width 26 height 26
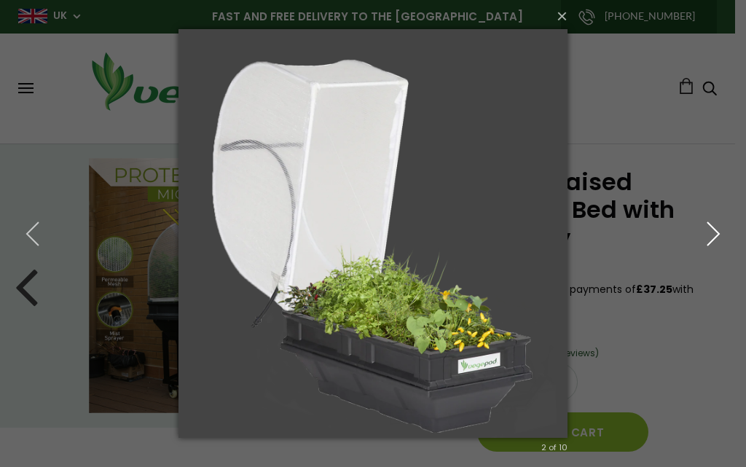
click at [705, 230] on icon "button" at bounding box center [713, 234] width 26 height 26
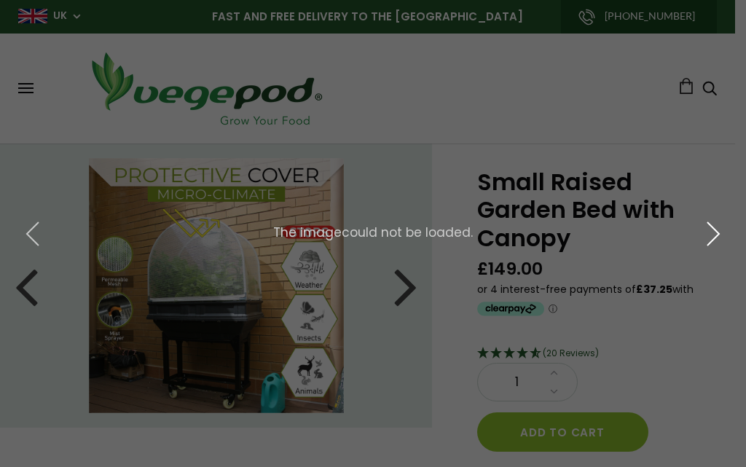
click at [705, 230] on icon "button" at bounding box center [713, 234] width 26 height 26
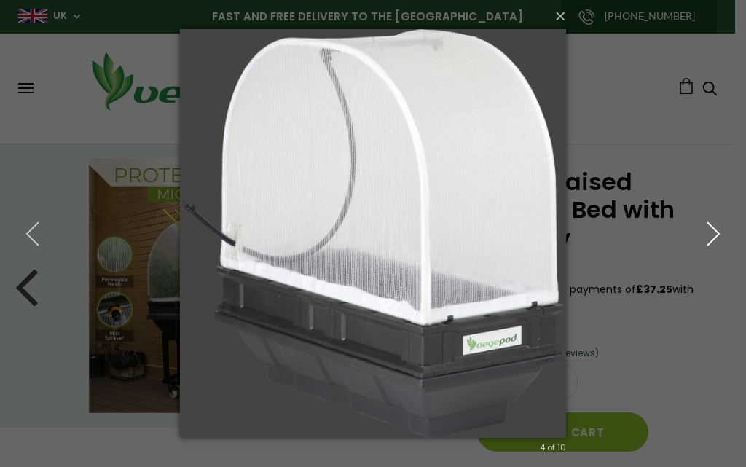
click at [705, 227] on icon "button" at bounding box center [713, 234] width 26 height 26
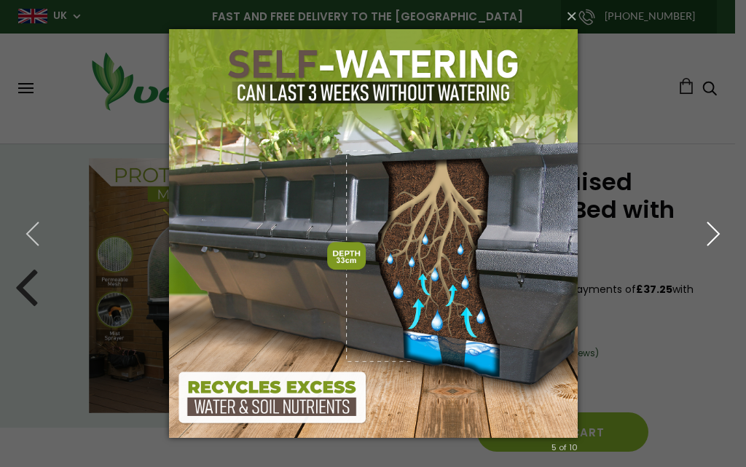
click at [705, 227] on icon "button" at bounding box center [713, 234] width 26 height 26
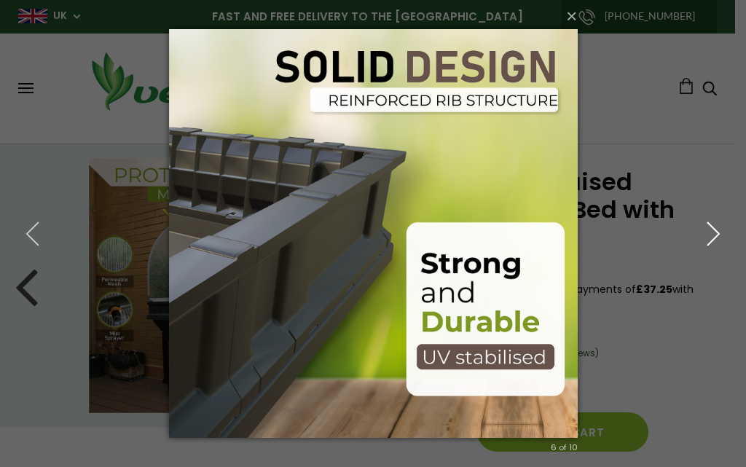
click at [705, 227] on icon "button" at bounding box center [713, 234] width 26 height 26
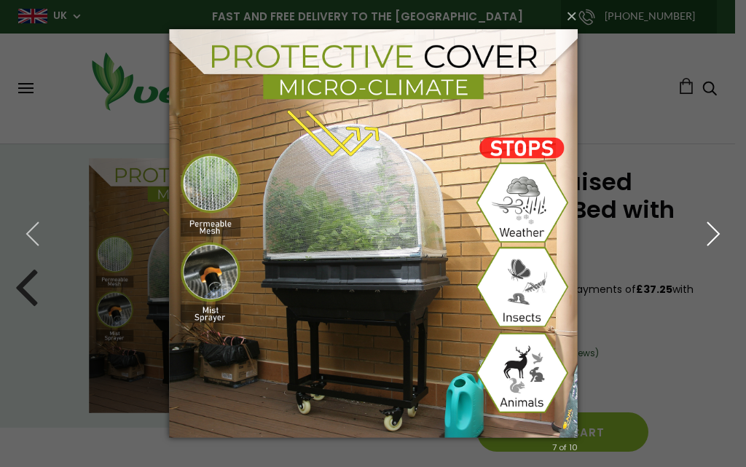
click at [712, 235] on icon "button" at bounding box center [713, 234] width 26 height 26
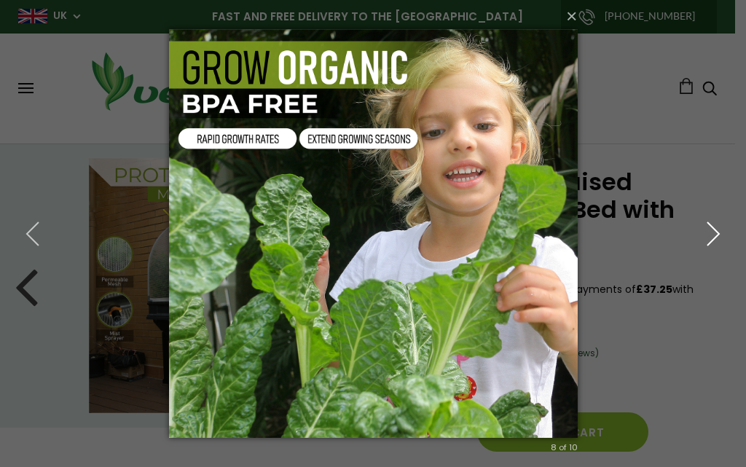
click at [712, 235] on icon "button" at bounding box center [713, 234] width 26 height 26
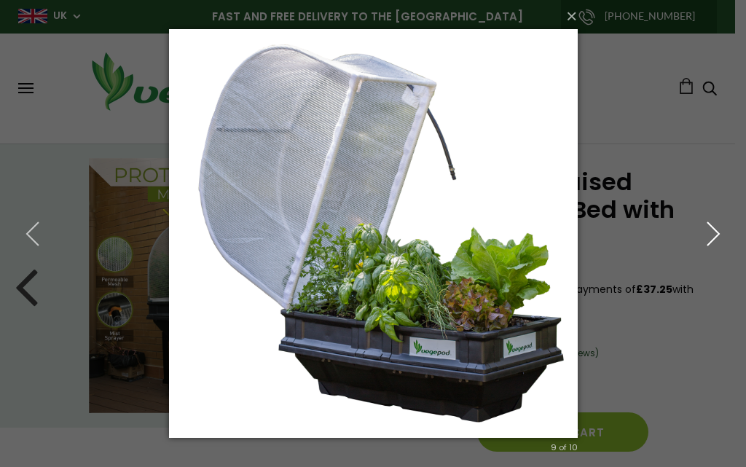
click at [710, 234] on icon "button" at bounding box center [713, 234] width 26 height 26
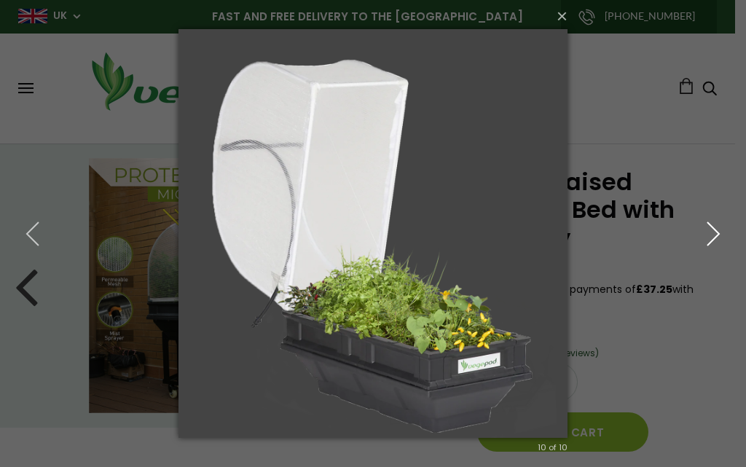
click at [711, 235] on icon "button" at bounding box center [713, 234] width 26 height 26
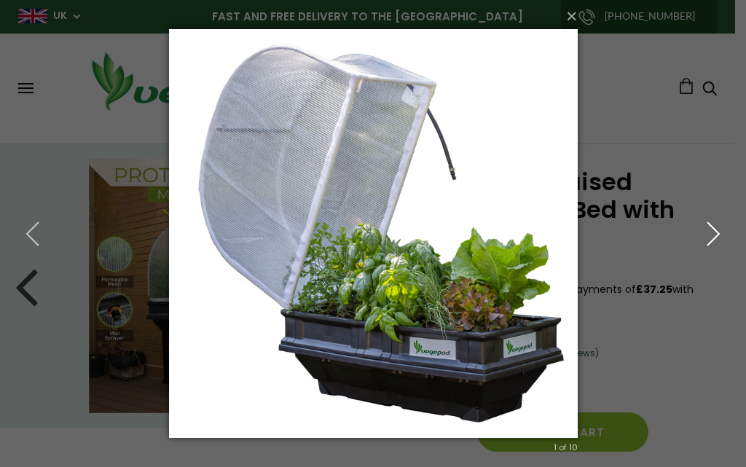
click at [711, 235] on icon "button" at bounding box center [713, 234] width 26 height 26
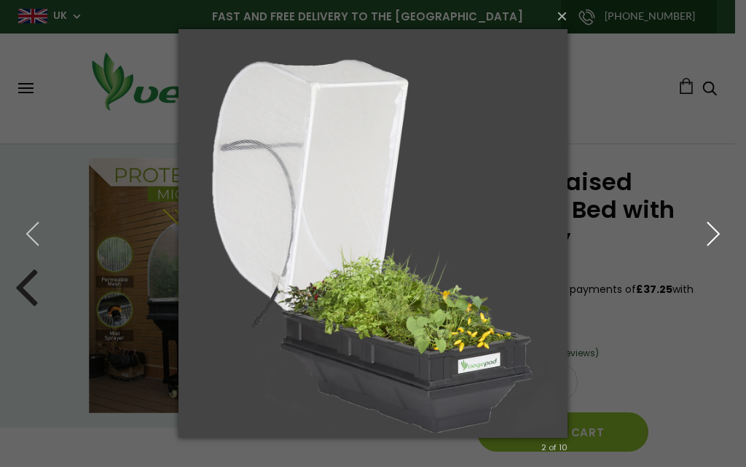
click at [711, 235] on icon "button" at bounding box center [713, 234] width 26 height 26
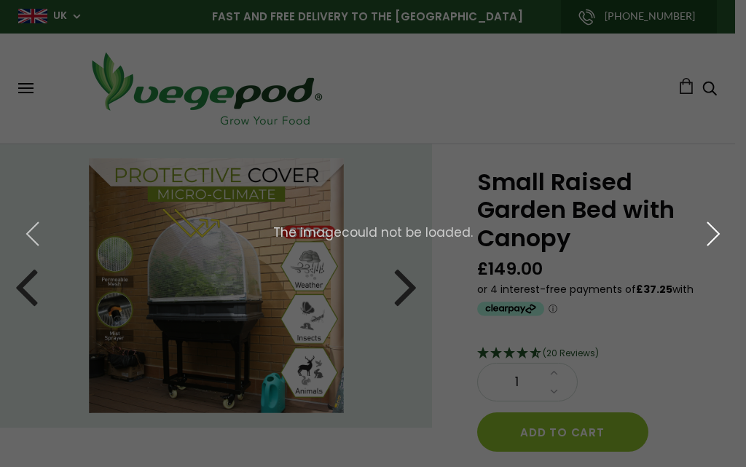
click at [710, 234] on icon "button" at bounding box center [713, 234] width 26 height 26
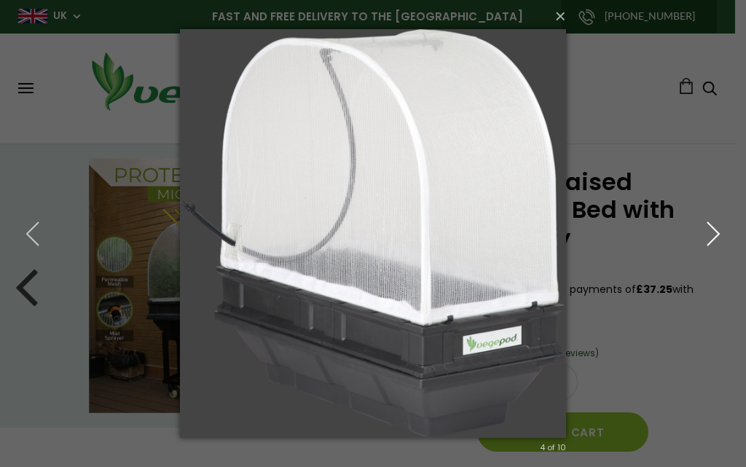
click at [709, 234] on icon "button" at bounding box center [713, 234] width 26 height 26
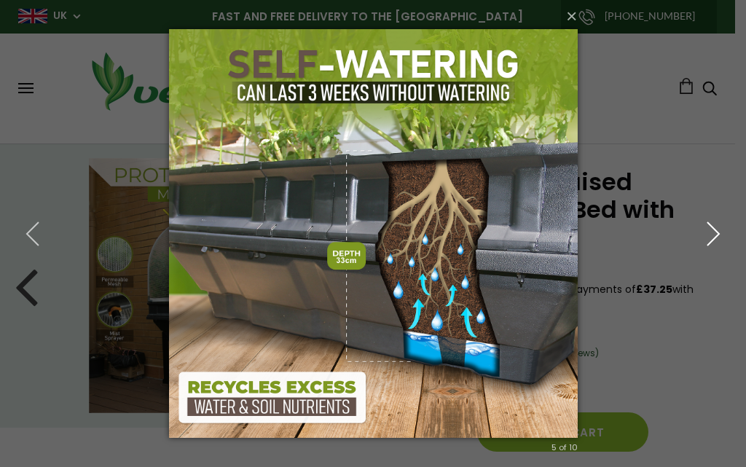
click at [709, 233] on icon "button" at bounding box center [713, 234] width 26 height 26
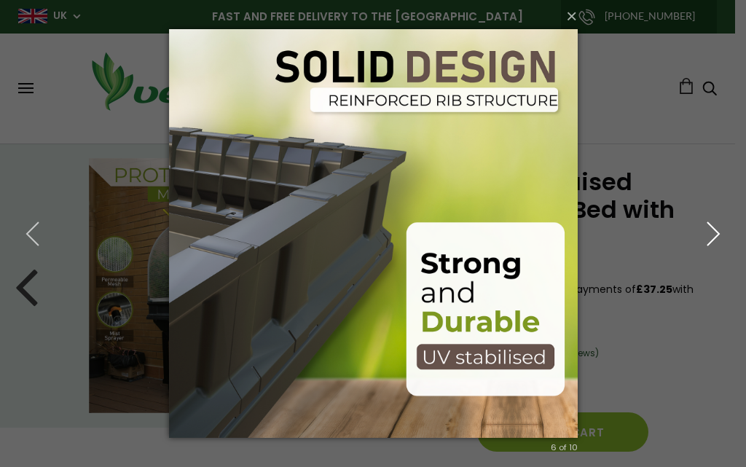
click at [709, 233] on icon "button" at bounding box center [713, 234] width 26 height 26
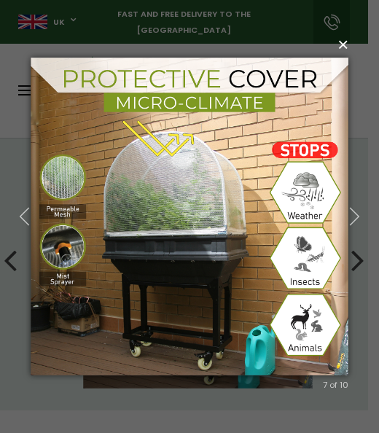
click at [340, 46] on button "×" at bounding box center [194, 44] width 318 height 32
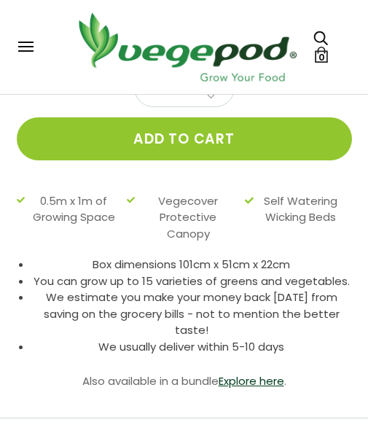
scroll to position [510, 0]
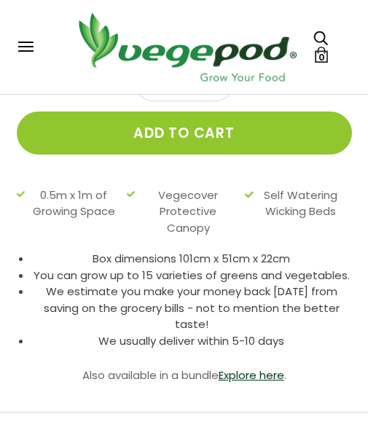
click at [25, 46] on span at bounding box center [25, 46] width 15 height 1
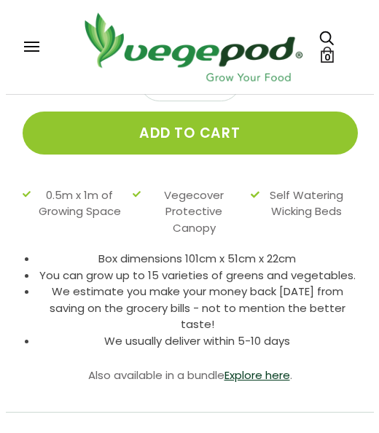
scroll to position [513, 0]
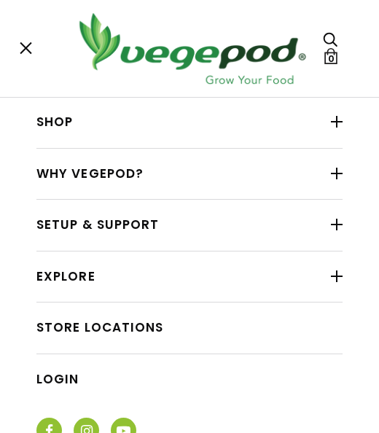
click at [331, 125] on div at bounding box center [337, 121] width 12 height 19
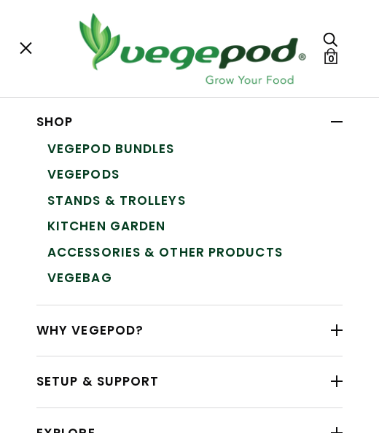
click at [101, 272] on link "VegeBag" at bounding box center [194, 278] width 295 height 26
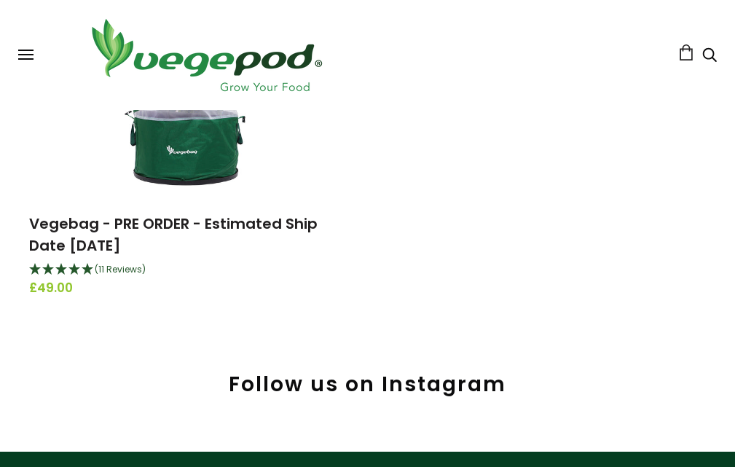
scroll to position [291, 0]
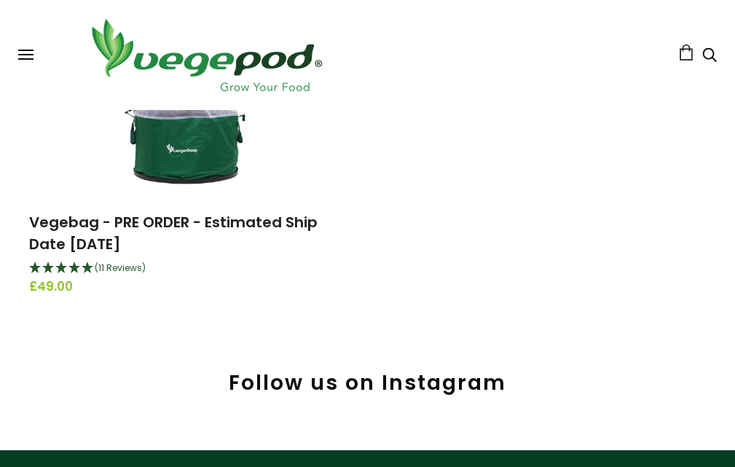
click at [193, 213] on link "Vegebag - PRE ORDER - Estimated Ship Date [DATE]" at bounding box center [173, 233] width 289 height 42
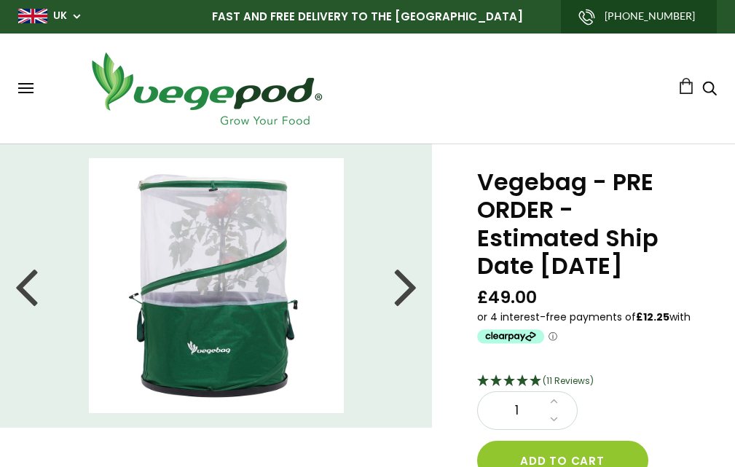
click at [407, 290] on div at bounding box center [405, 286] width 23 height 66
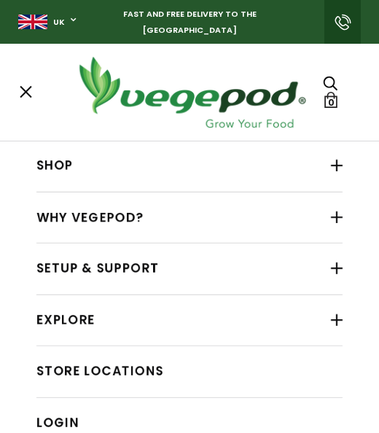
drag, startPoint x: 326, startPoint y: 155, endPoint x: 297, endPoint y: 165, distance: 30.0
click at [331, 156] on div at bounding box center [337, 165] width 12 height 19
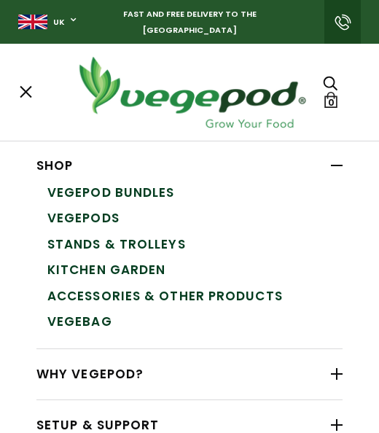
click at [89, 217] on link "Vegepods" at bounding box center [194, 218] width 295 height 26
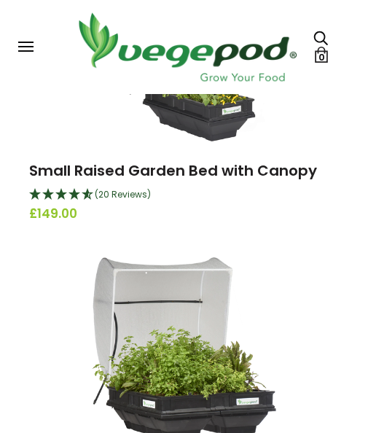
scroll to position [216, 0]
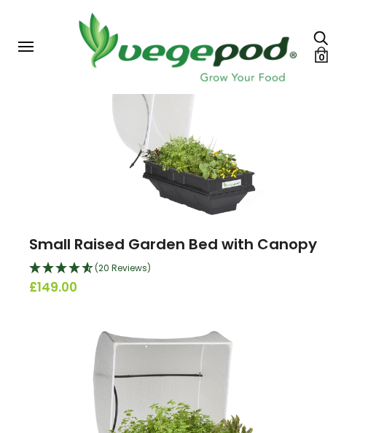
click at [213, 155] on img at bounding box center [183, 126] width 173 height 182
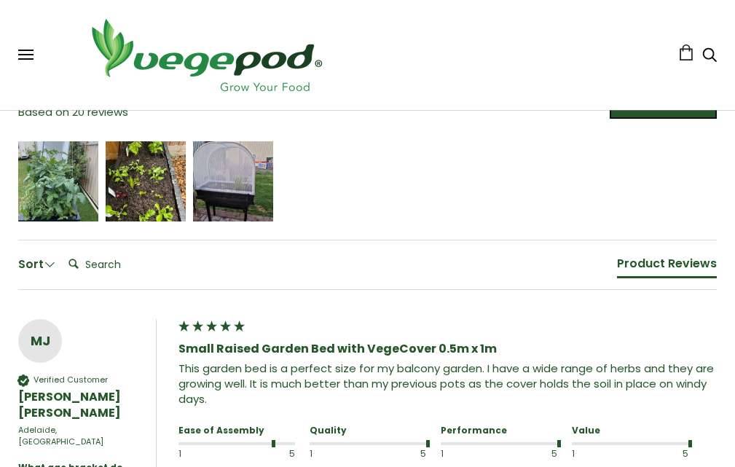
scroll to position [1100, 0]
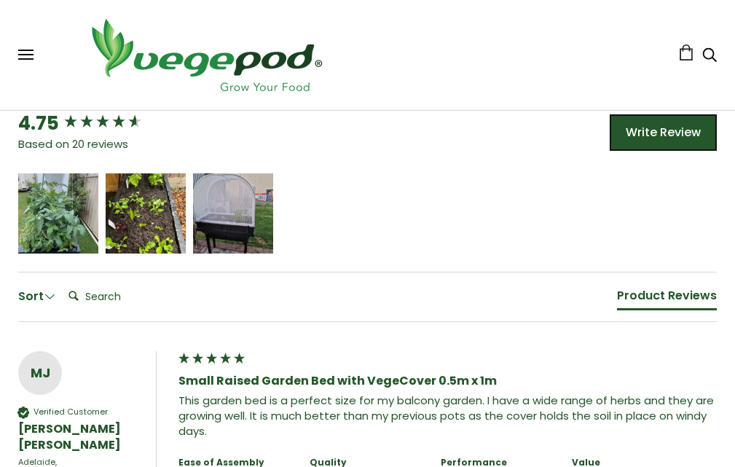
click at [68, 232] on div "[PERSON_NAME]" at bounding box center [58, 213] width 80 height 80
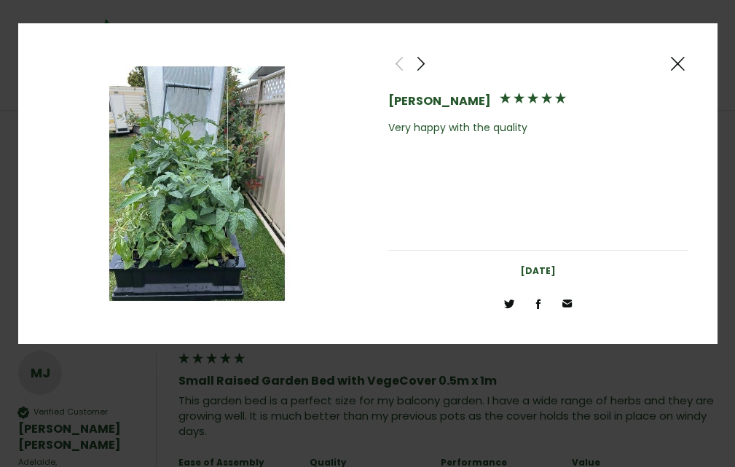
click at [367, 65] on span at bounding box center [420, 64] width 17 height 18
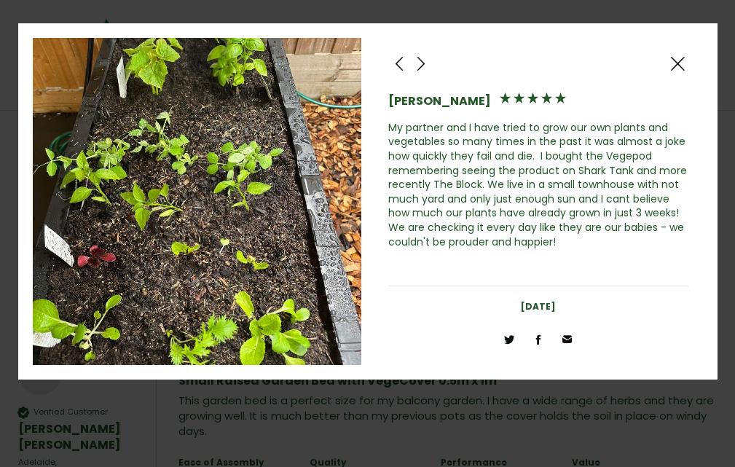
click at [367, 66] on span at bounding box center [420, 64] width 17 height 18
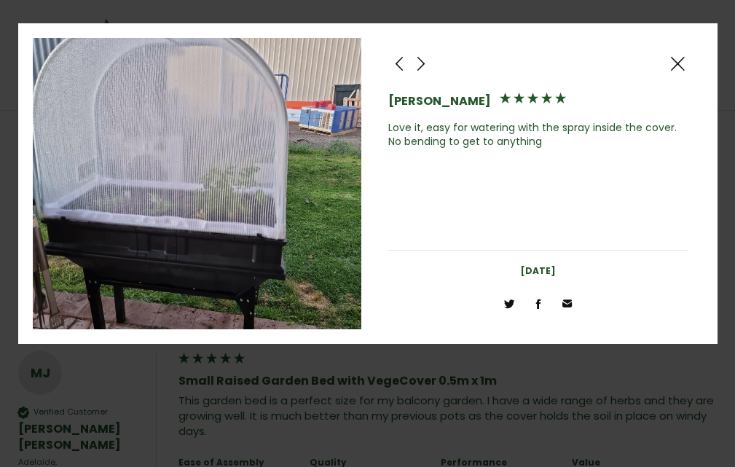
click at [367, 71] on span at bounding box center [677, 64] width 17 height 18
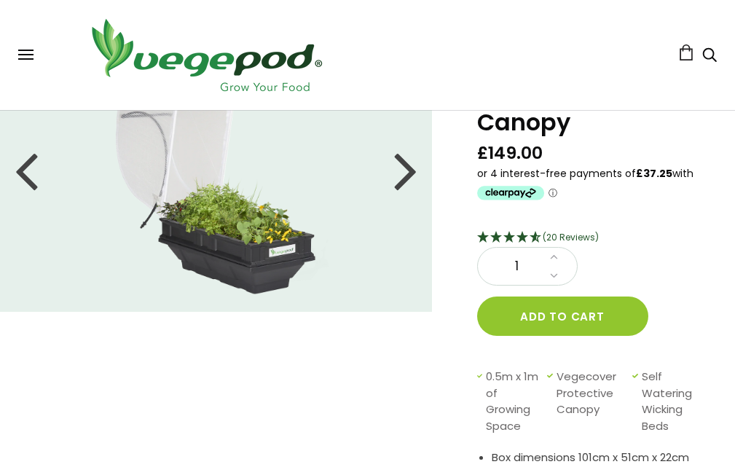
scroll to position [0, 0]
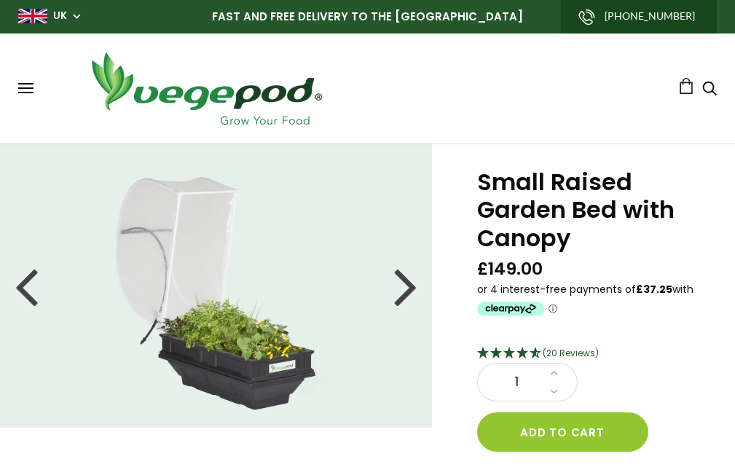
click at [31, 89] on button at bounding box center [25, 88] width 15 height 11
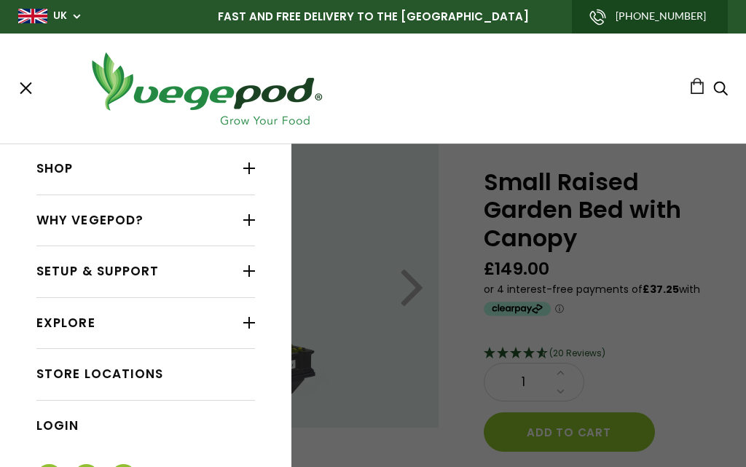
click at [243, 214] on div at bounding box center [249, 220] width 12 height 19
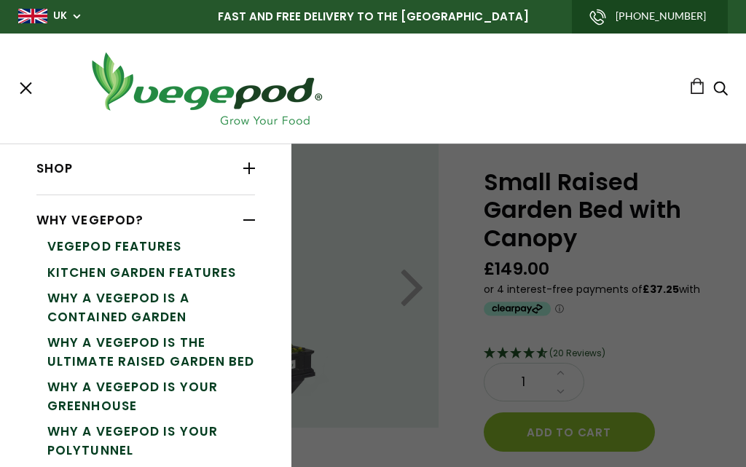
click at [243, 219] on div at bounding box center [249, 220] width 12 height 19
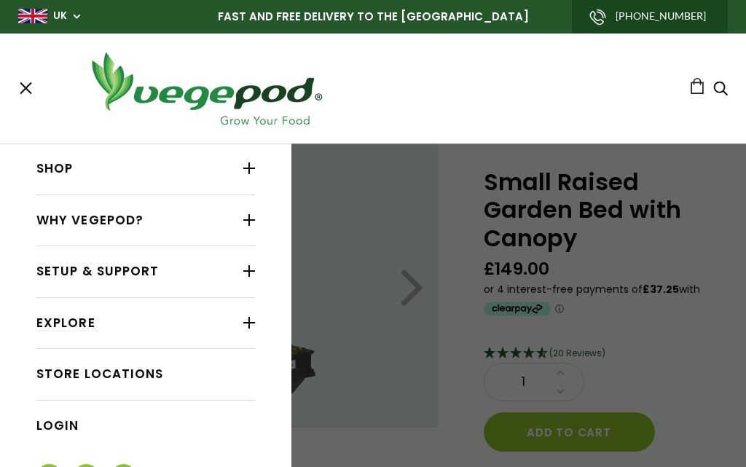
click at [243, 163] on div at bounding box center [249, 168] width 12 height 19
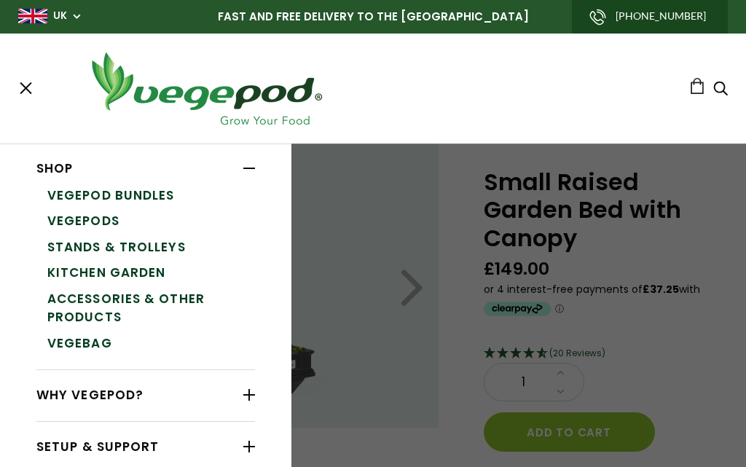
click at [243, 167] on div at bounding box center [249, 168] width 12 height 19
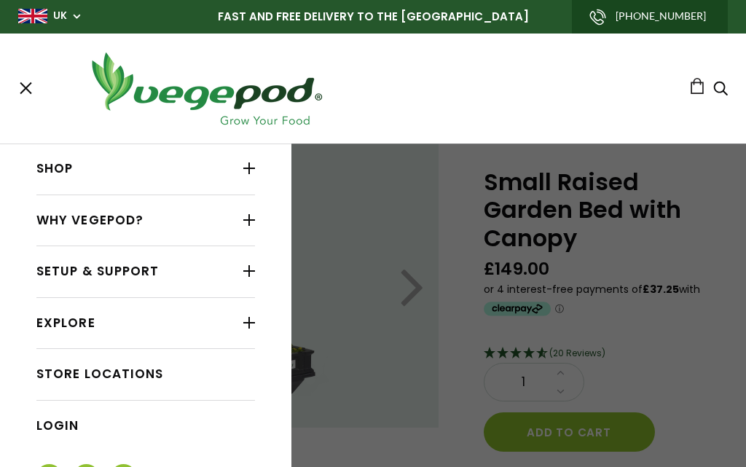
click at [28, 93] on button at bounding box center [25, 88] width 15 height 11
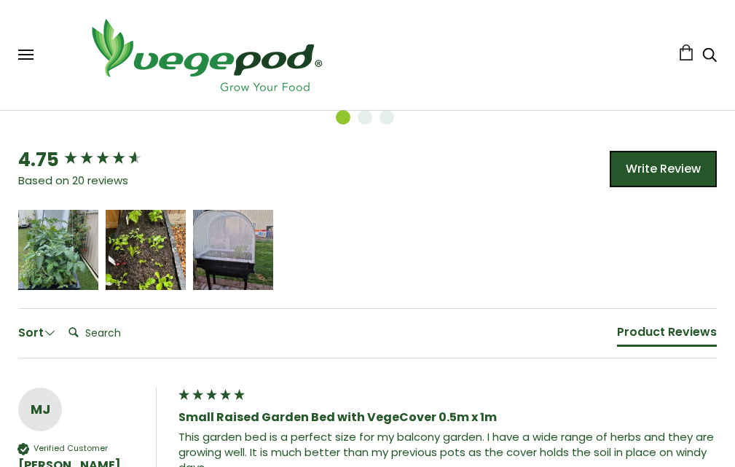
scroll to position [1020, 0]
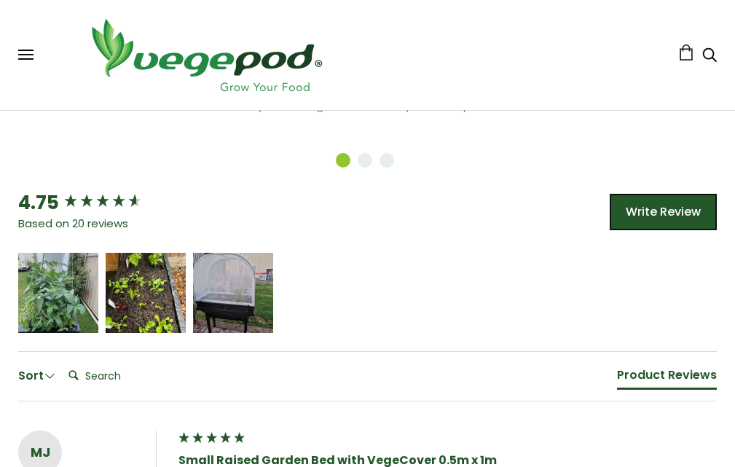
click at [53, 277] on div "Jennifer Rogers" at bounding box center [58, 293] width 80 height 80
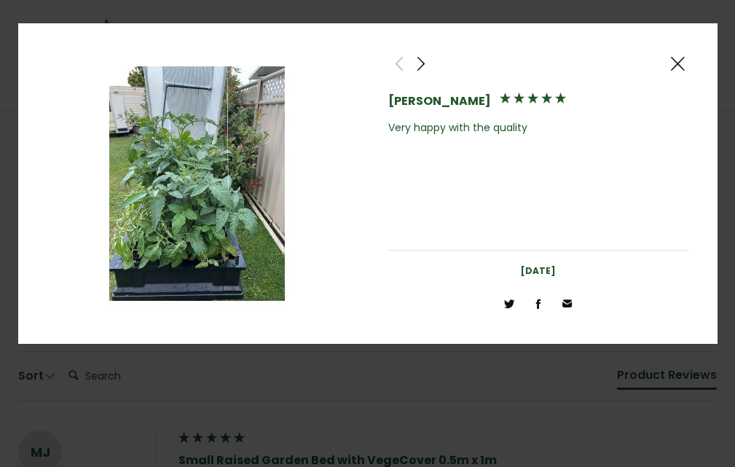
click at [367, 63] on span at bounding box center [420, 64] width 17 height 18
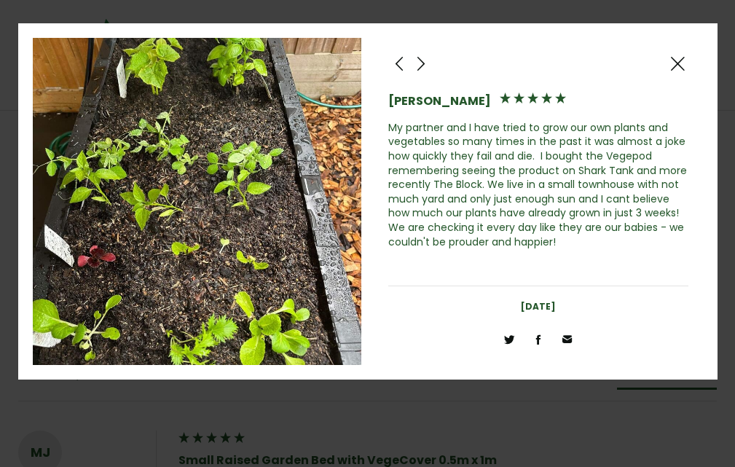
click at [367, 63] on span at bounding box center [420, 64] width 17 height 18
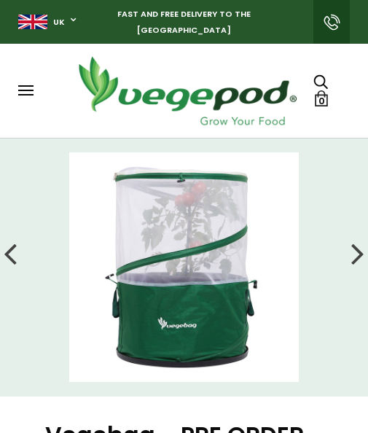
click at [356, 256] on div at bounding box center [357, 253] width 13 height 36
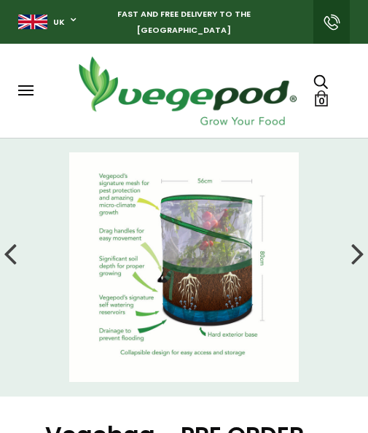
click at [358, 256] on div at bounding box center [357, 253] width 13 height 36
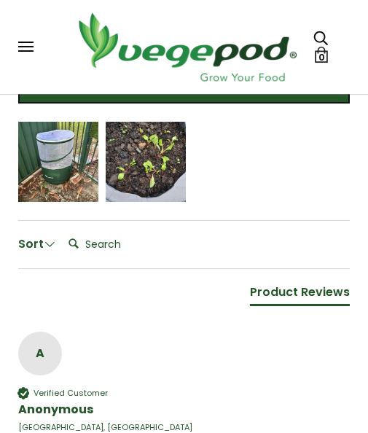
scroll to position [1020, 0]
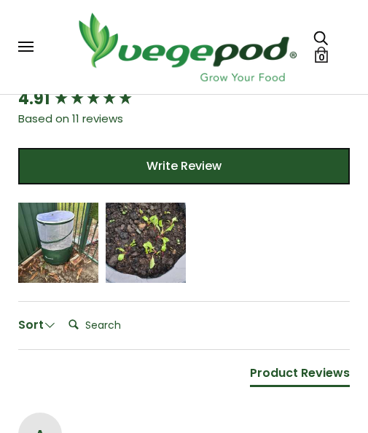
click at [54, 240] on icon "5 star rating" at bounding box center [56, 236] width 9 height 9
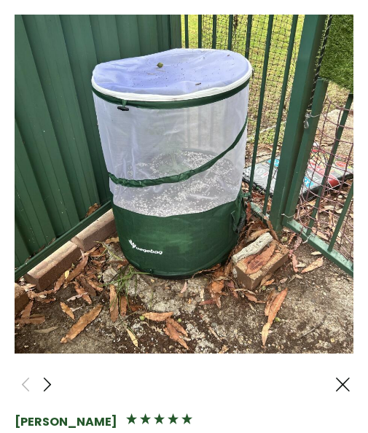
click at [299, 60] on img at bounding box center [184, 184] width 339 height 339
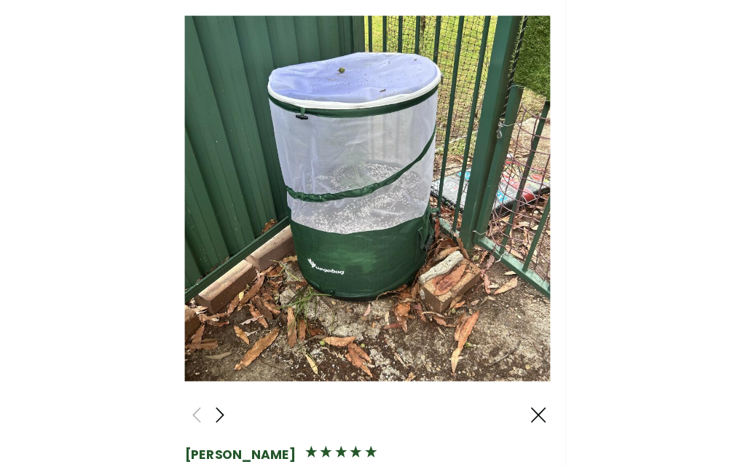
scroll to position [828, 0]
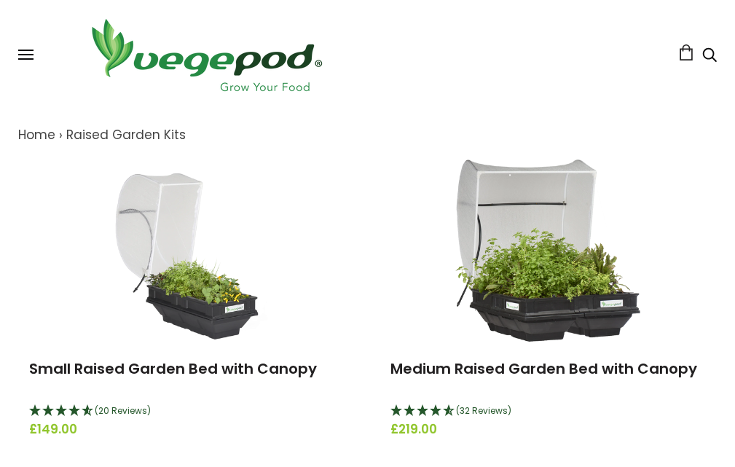
scroll to position [146, 0]
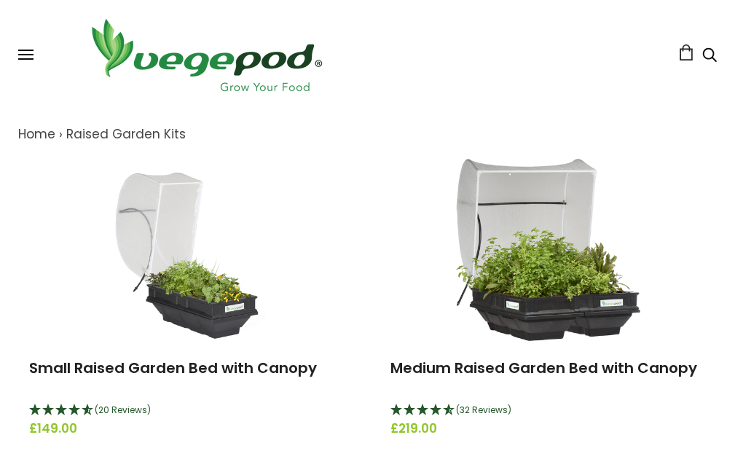
click at [531, 248] on img at bounding box center [547, 250] width 185 height 182
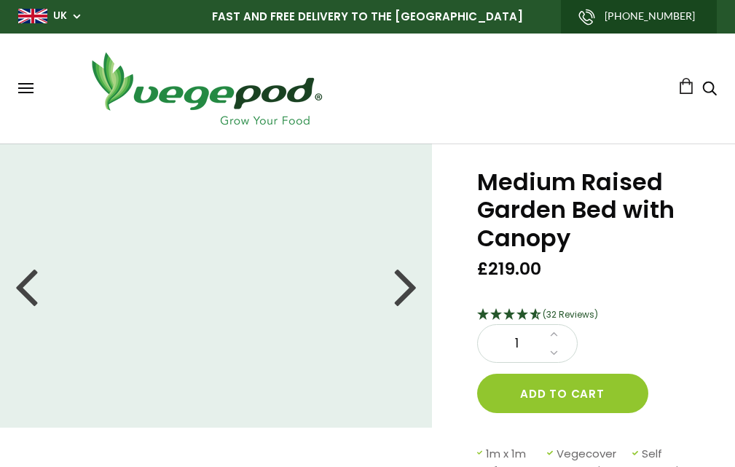
click at [397, 288] on div at bounding box center [405, 286] width 23 height 66
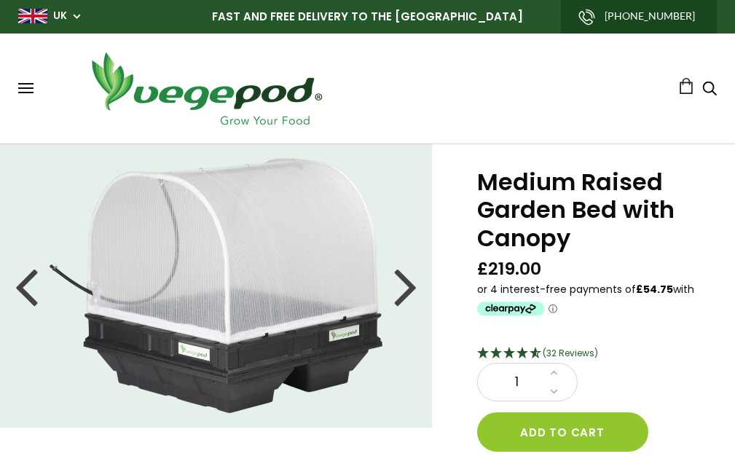
click at [397, 288] on div at bounding box center [405, 286] width 23 height 66
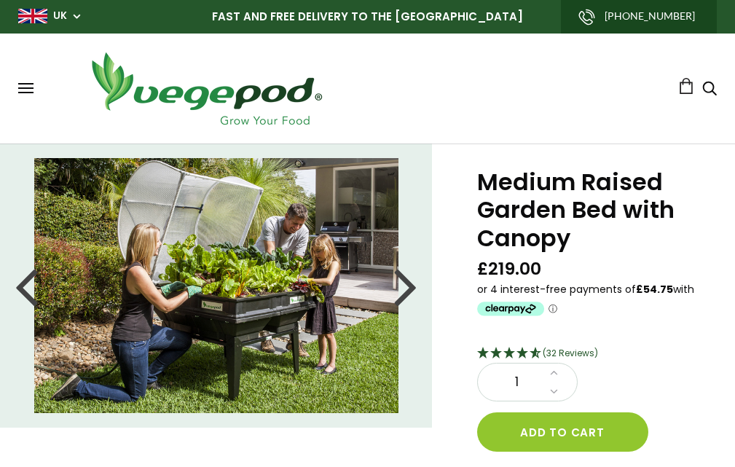
click at [192, 291] on img at bounding box center [216, 285] width 364 height 255
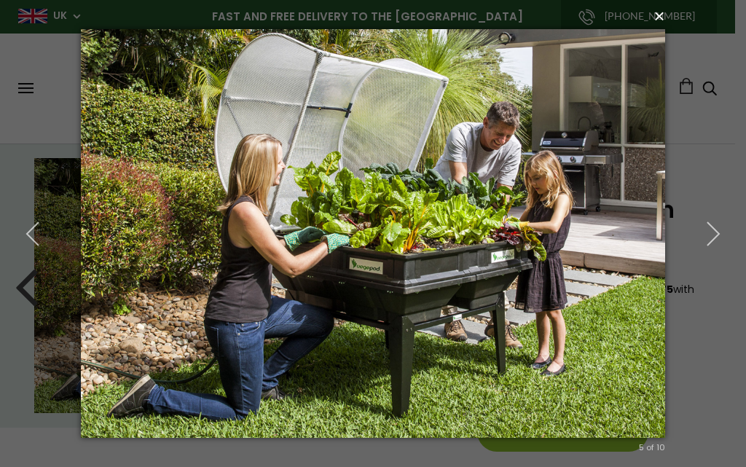
click at [659, 19] on button "×" at bounding box center [377, 16] width 584 height 32
